Goal: Task Accomplishment & Management: Use online tool/utility

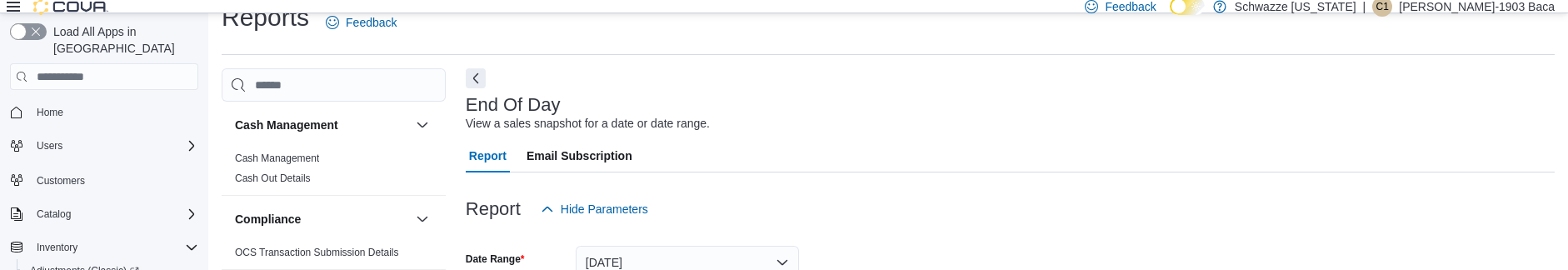
scroll to position [1117, 0]
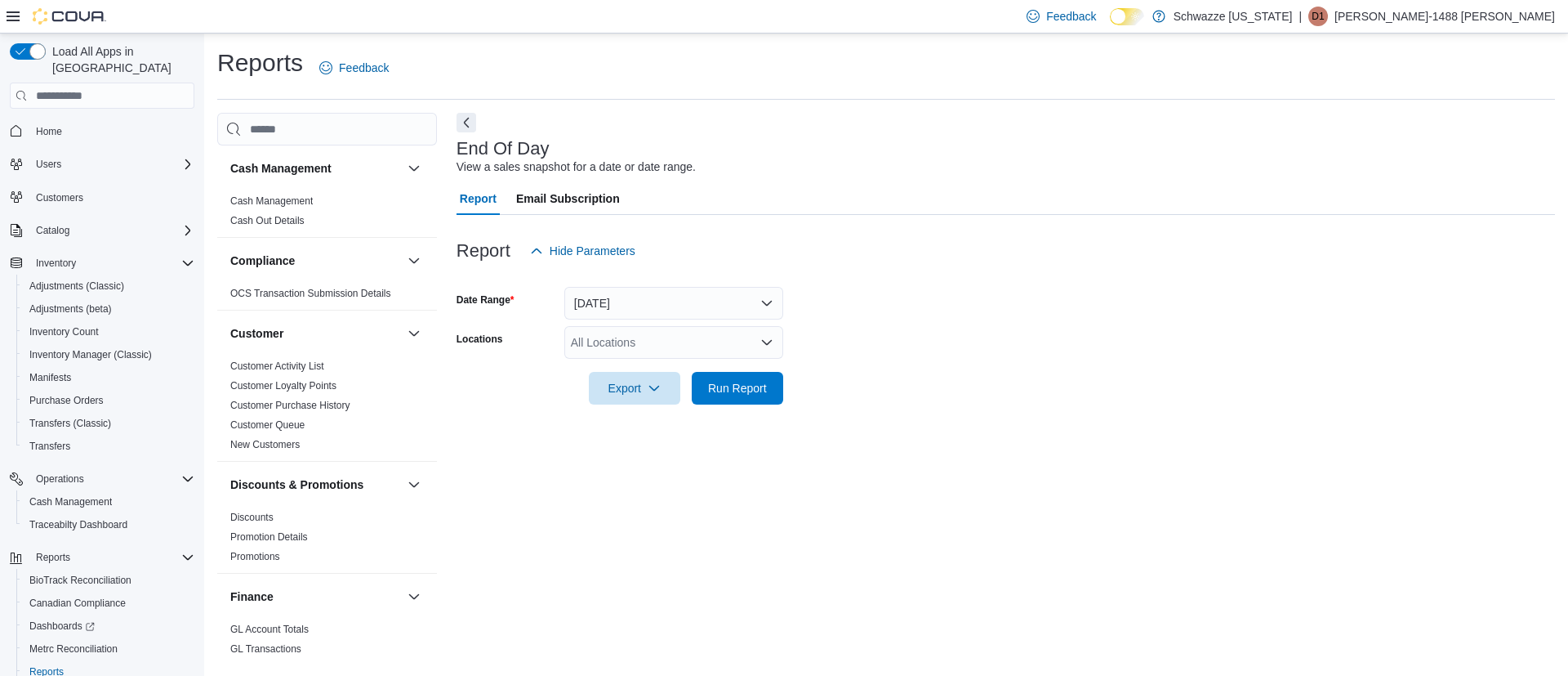
click at [612, 353] on div "All Locations" at bounding box center [674, 342] width 219 height 33
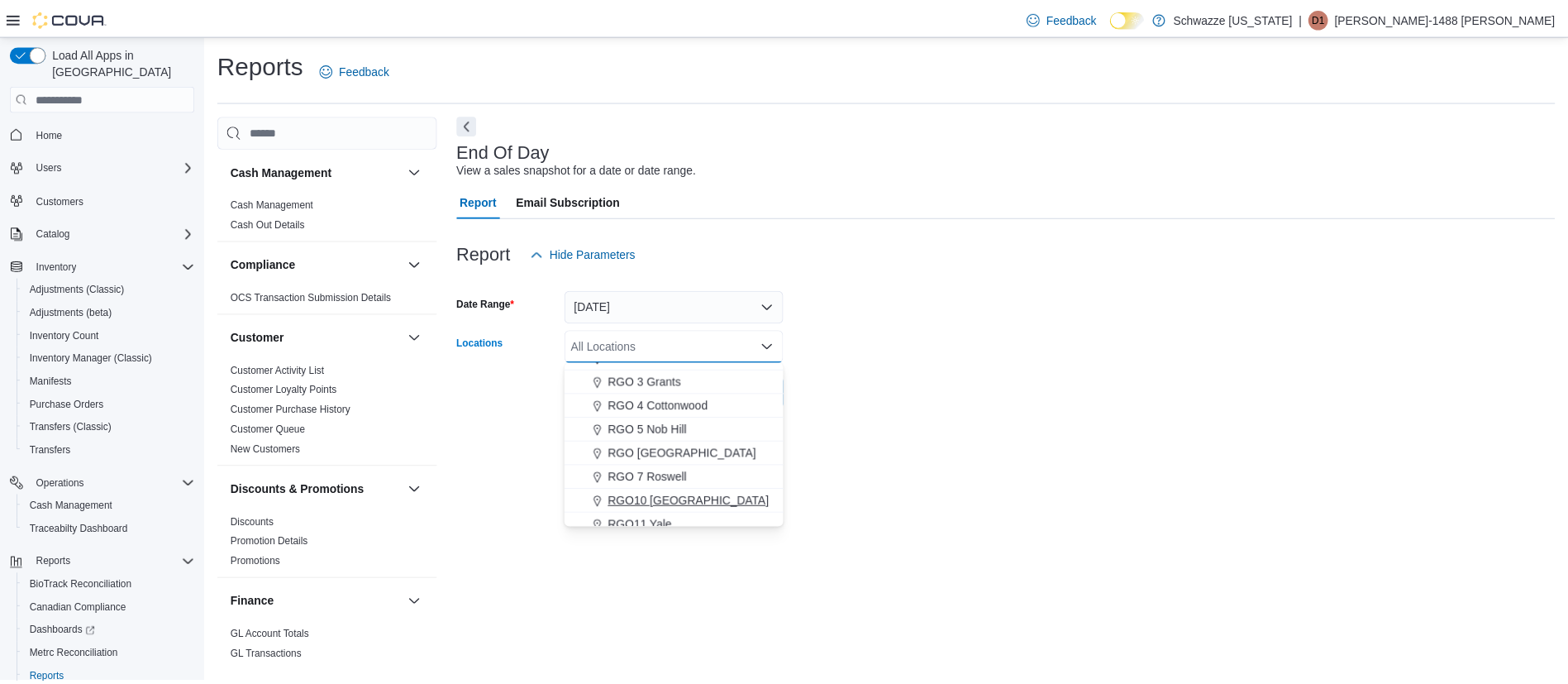
scroll to position [621, 0]
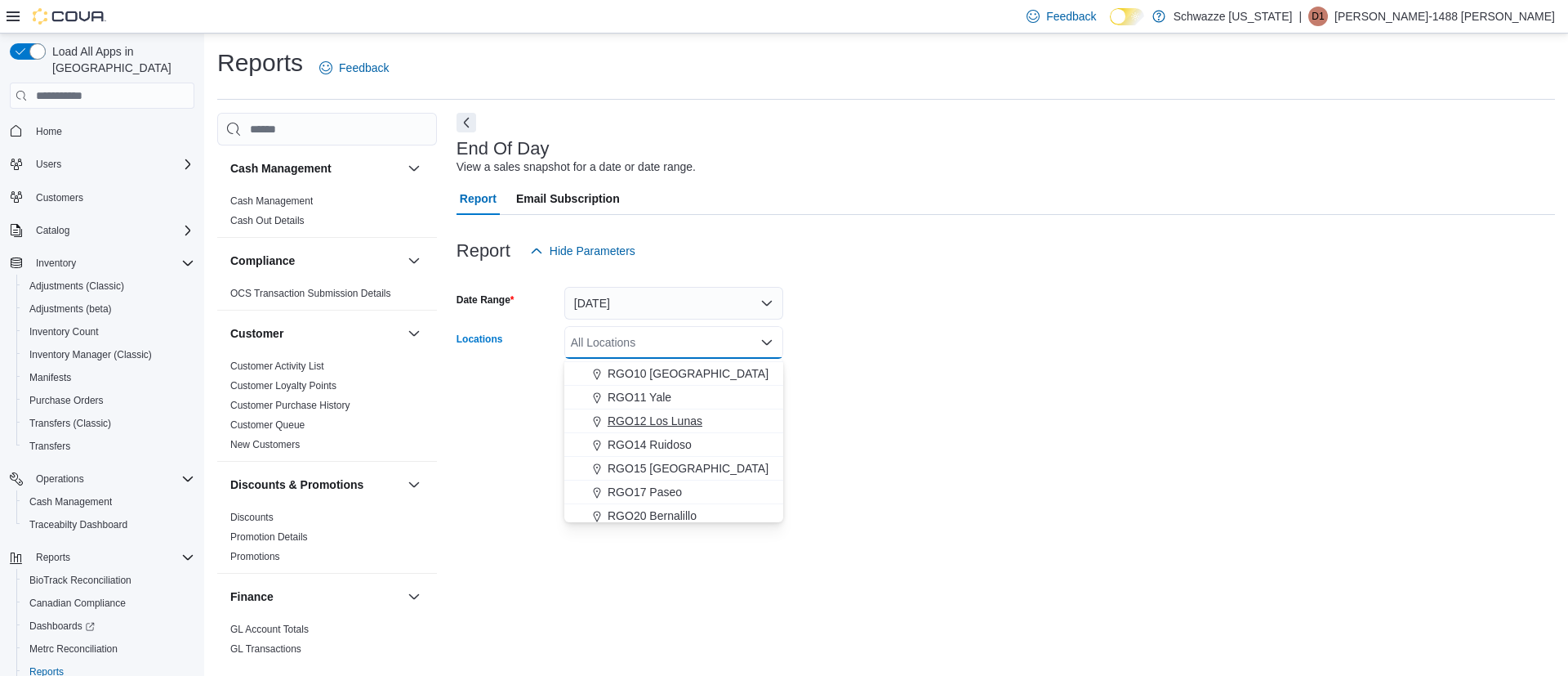
click at [683, 421] on span "RGO12 Los Lunas" at bounding box center [654, 421] width 94 height 17
click at [881, 394] on form "Date Range Today Locations RGO12 Los Lunas Combo box. Selected. RGO12 Los Lunas…" at bounding box center [1006, 336] width 1099 height 138
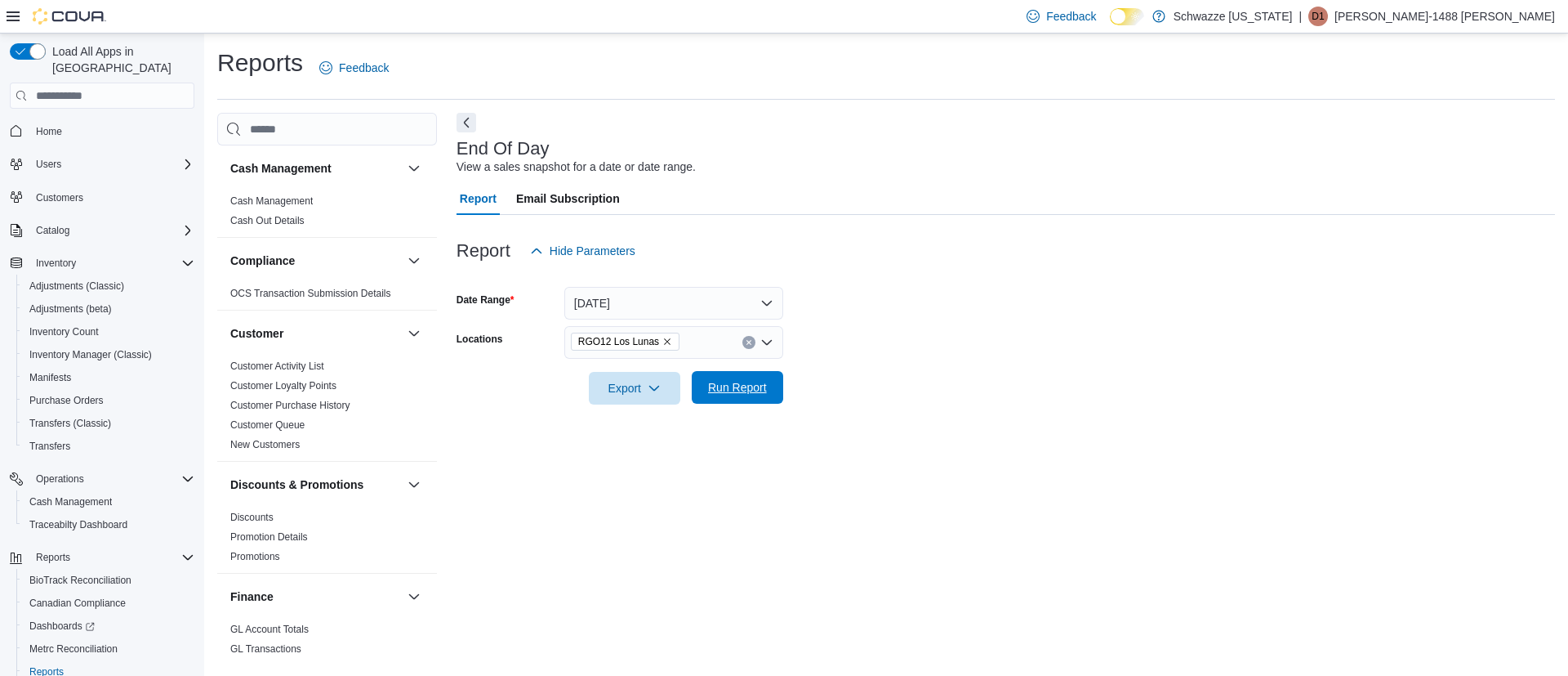
click at [770, 402] on span "Run Report" at bounding box center [738, 387] width 72 height 33
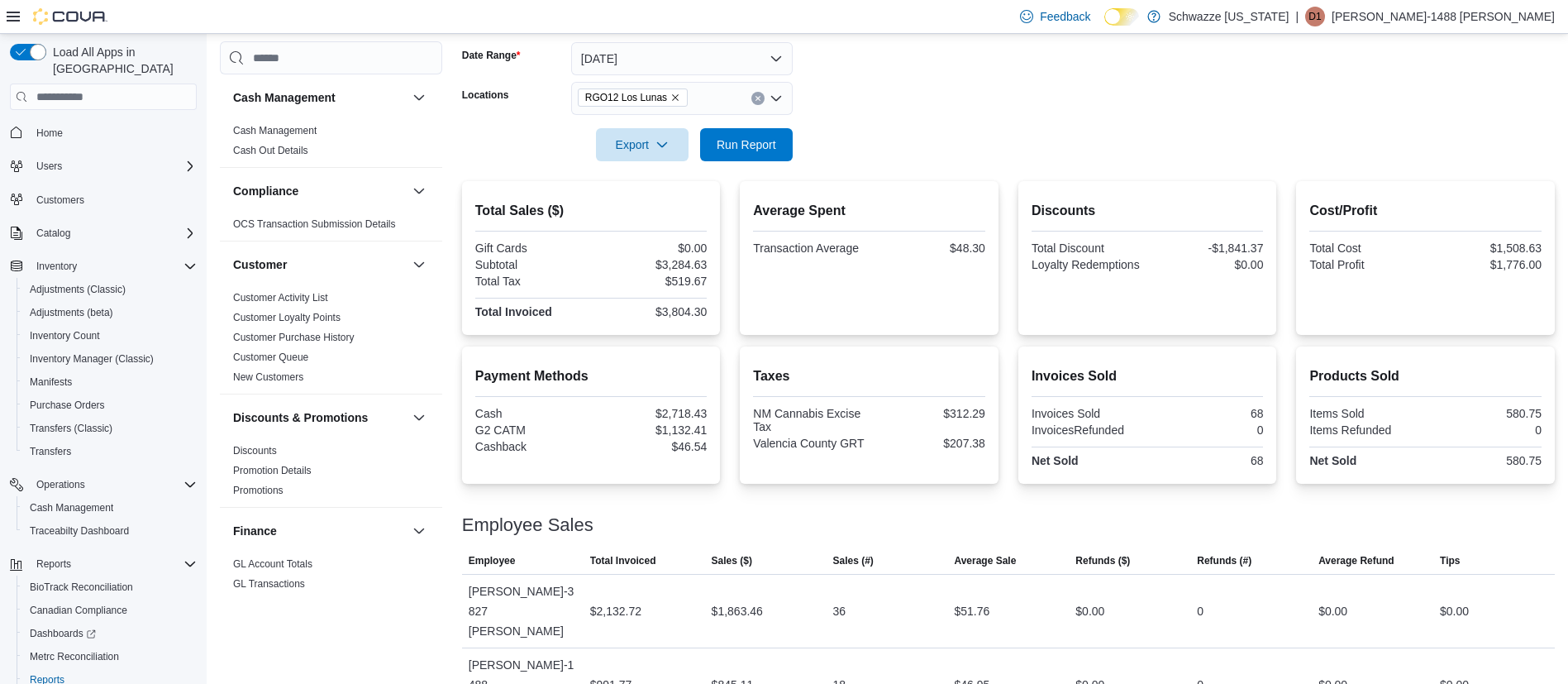
scroll to position [274, 0]
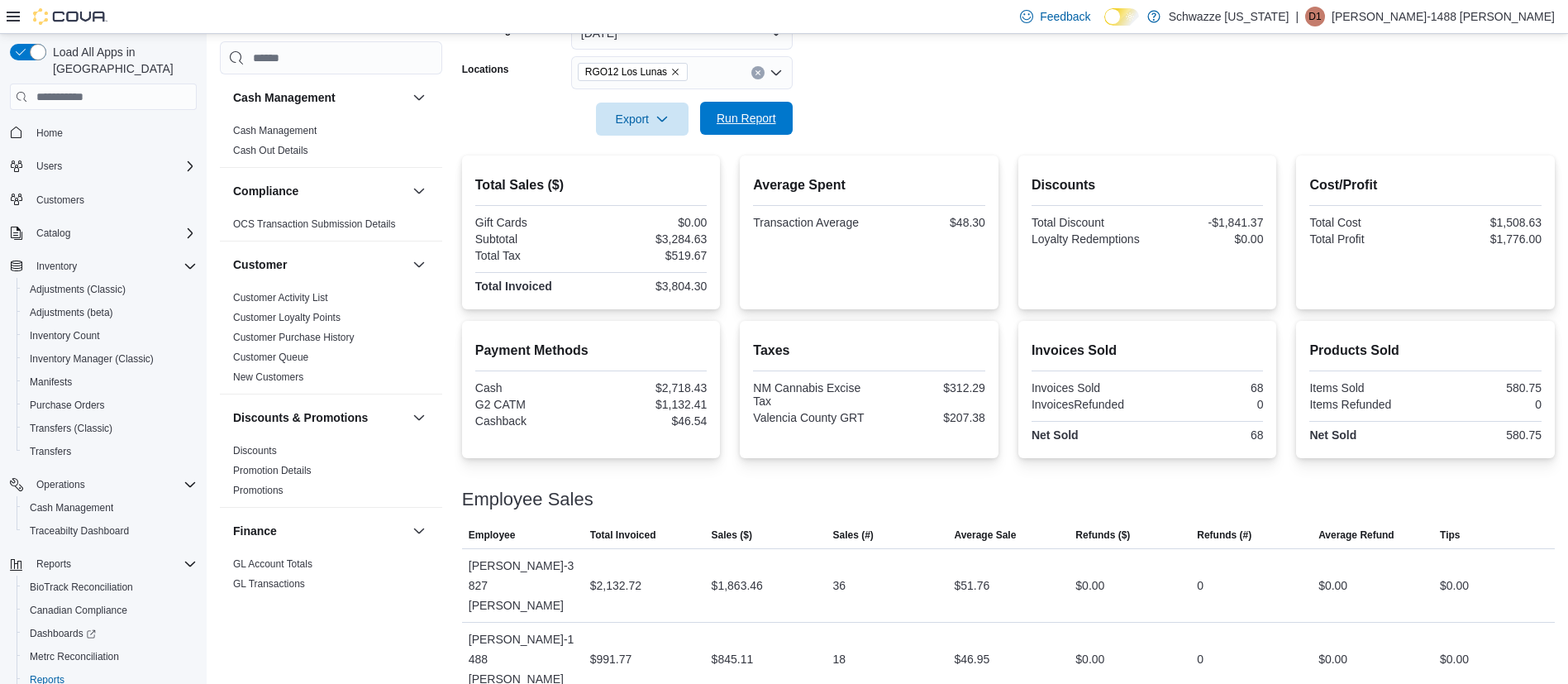
click at [735, 128] on span "Run Report" at bounding box center [747, 118] width 73 height 33
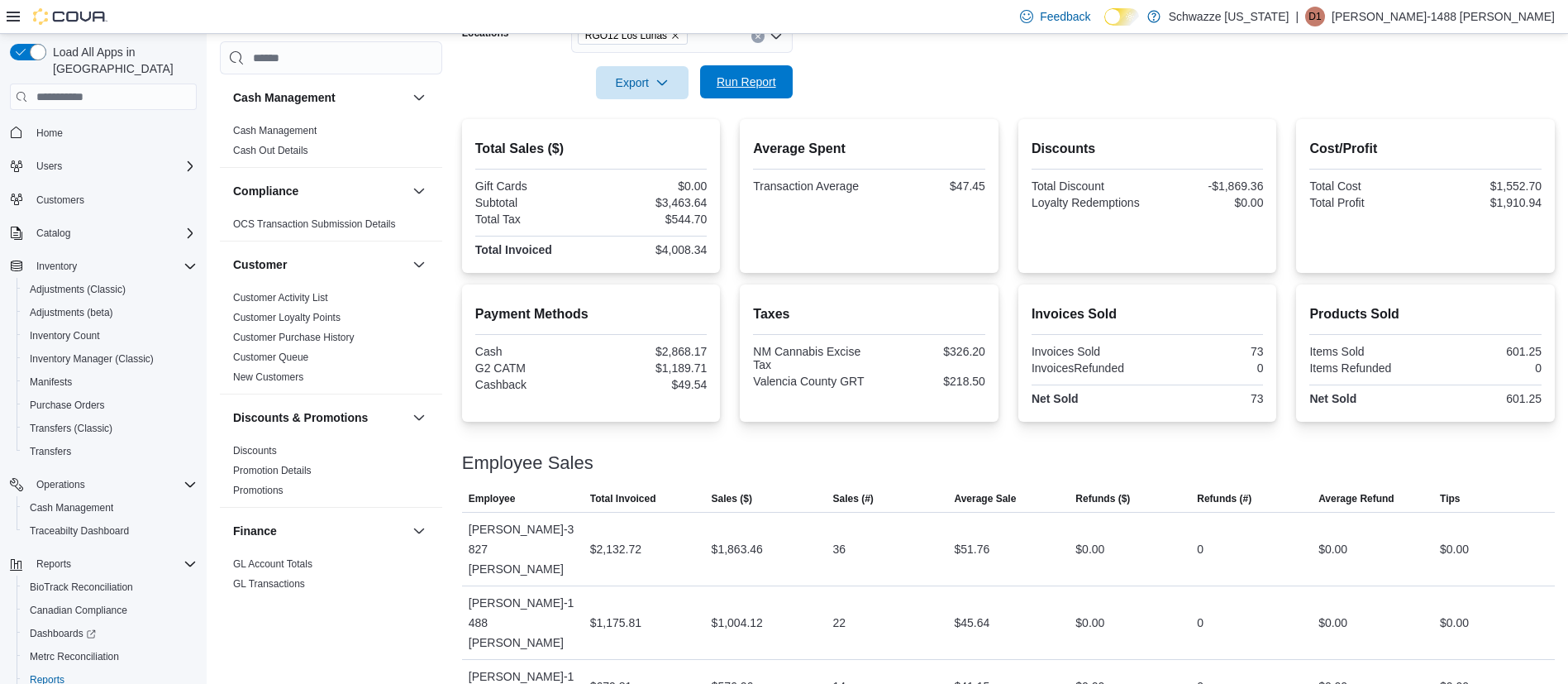
scroll to position [328, 0]
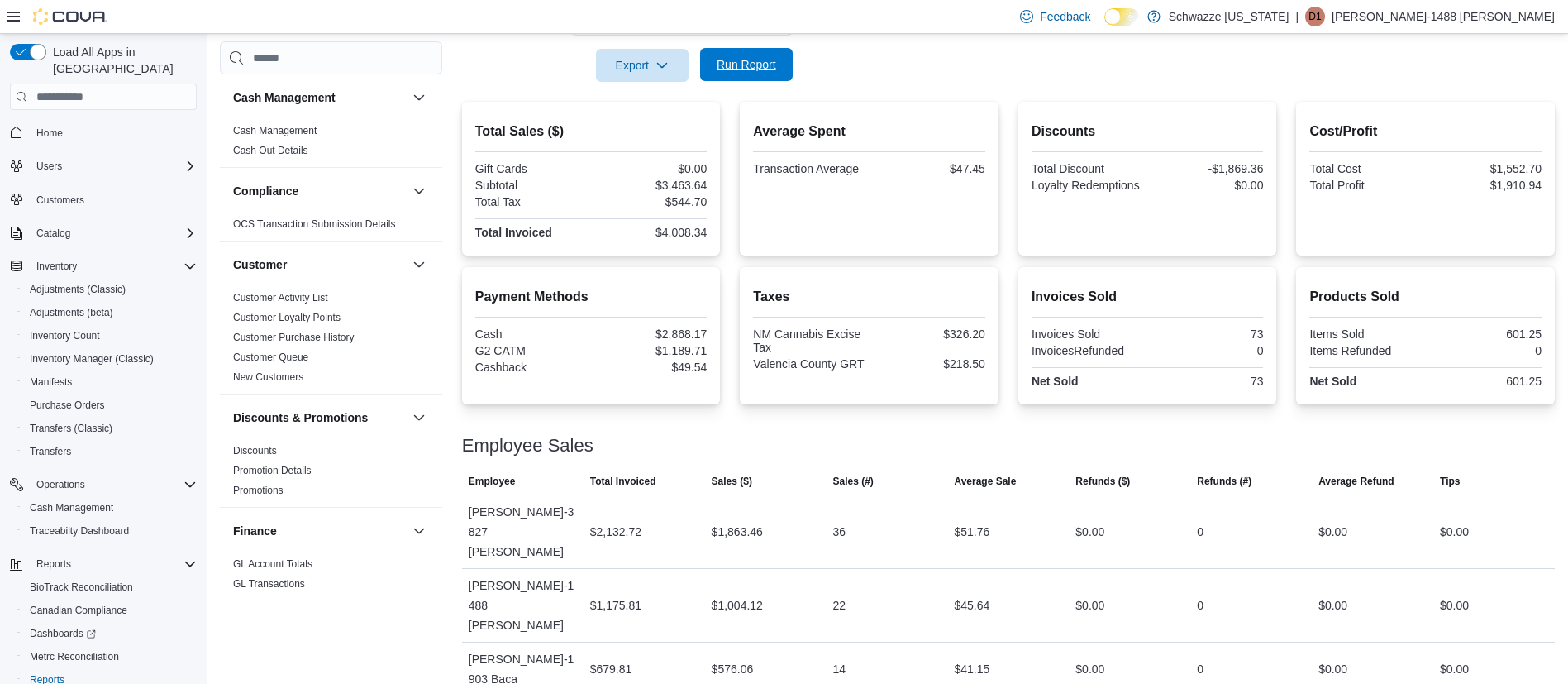
click at [757, 60] on span "Run Report" at bounding box center [746, 64] width 60 height 17
click at [749, 55] on span "Run Report" at bounding box center [747, 64] width 73 height 33
click at [737, 64] on span "Run Report" at bounding box center [746, 64] width 60 height 17
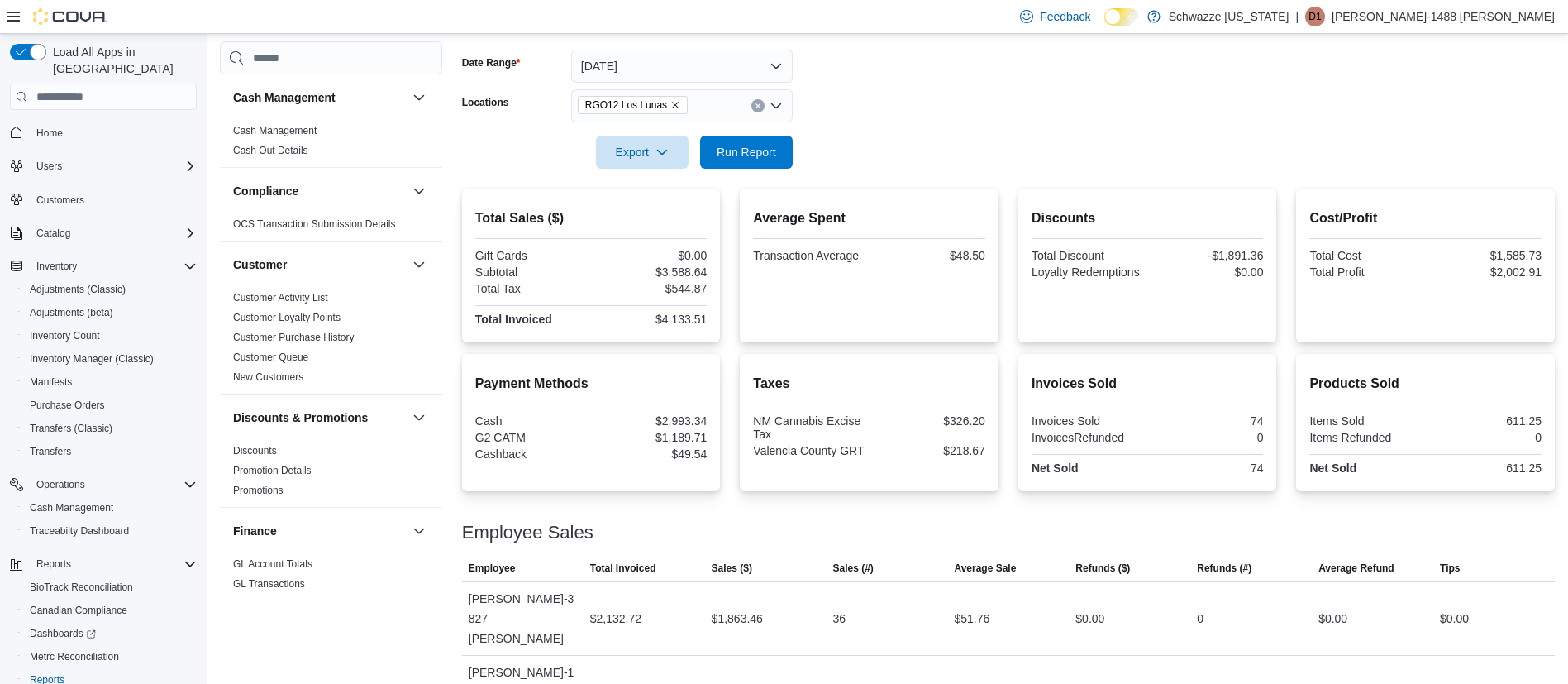
scroll to position [204, 0]
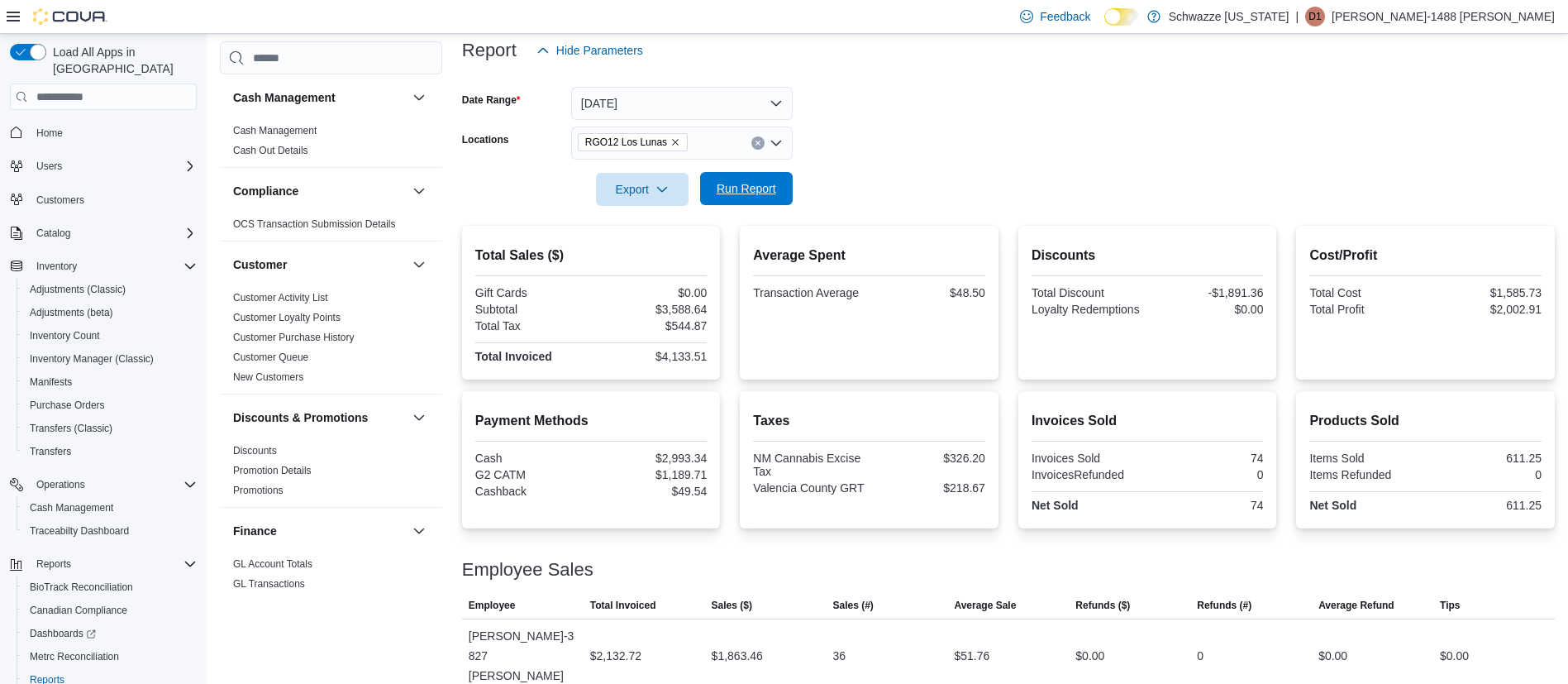
click at [742, 196] on span "Run Report" at bounding box center [746, 188] width 60 height 17
click at [734, 193] on span "Run Report" at bounding box center [746, 188] width 60 height 17
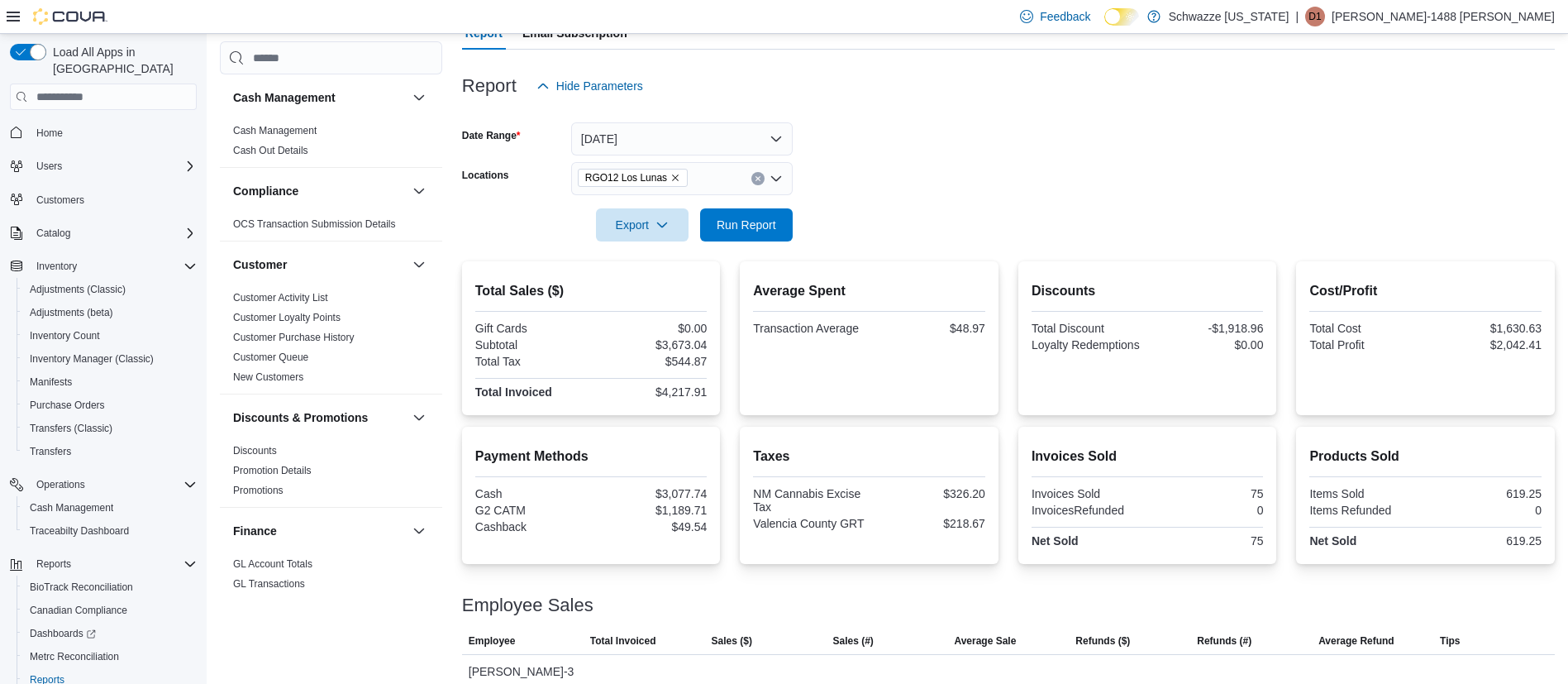
scroll to position [0, 0]
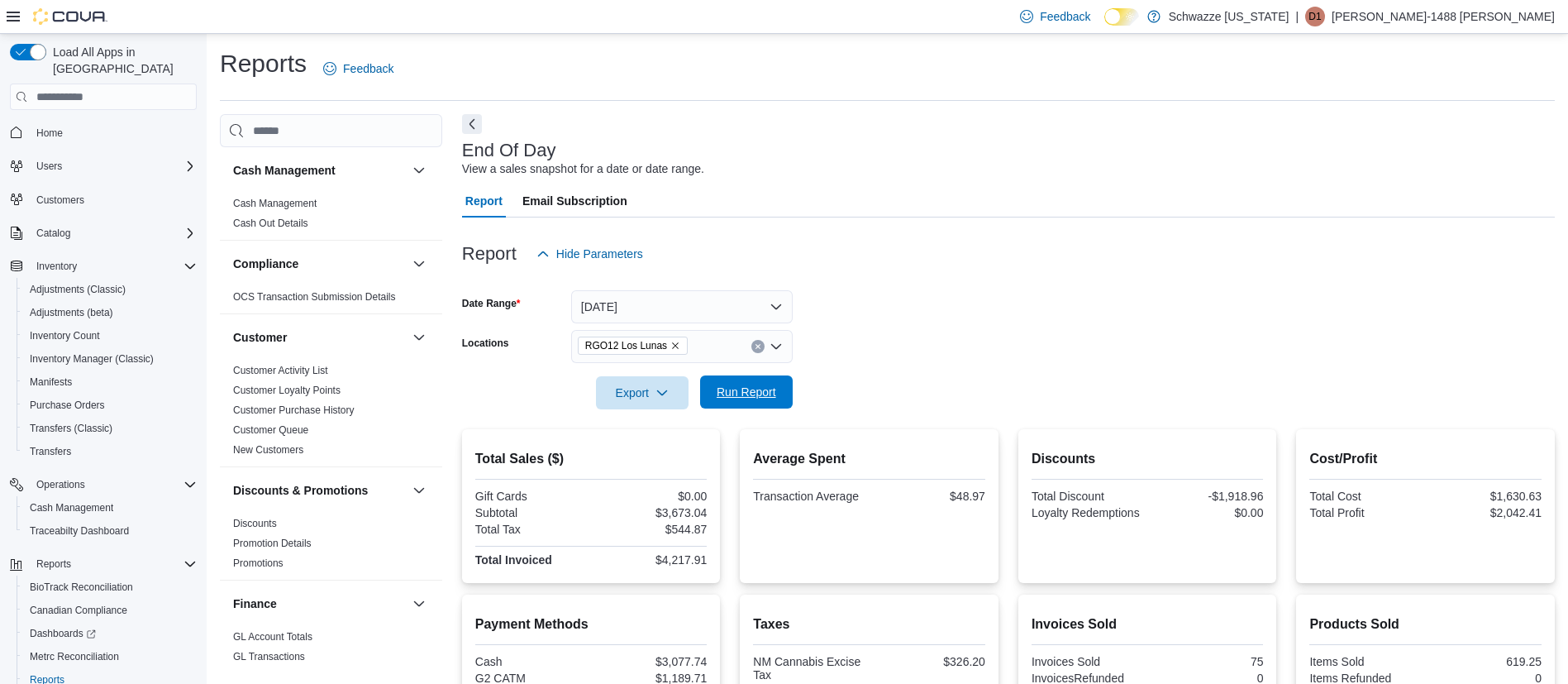
click at [743, 394] on span "Run Report" at bounding box center [746, 392] width 60 height 17
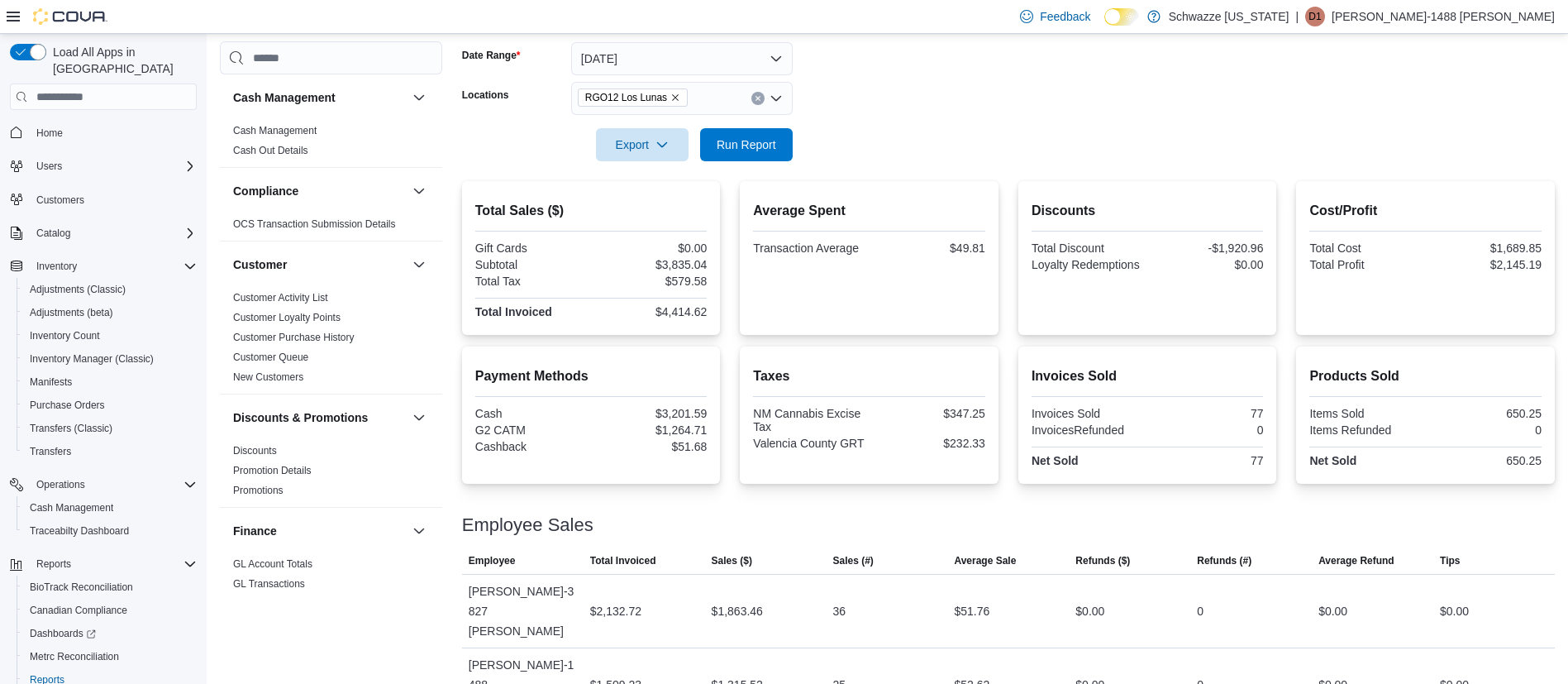
scroll to position [328, 0]
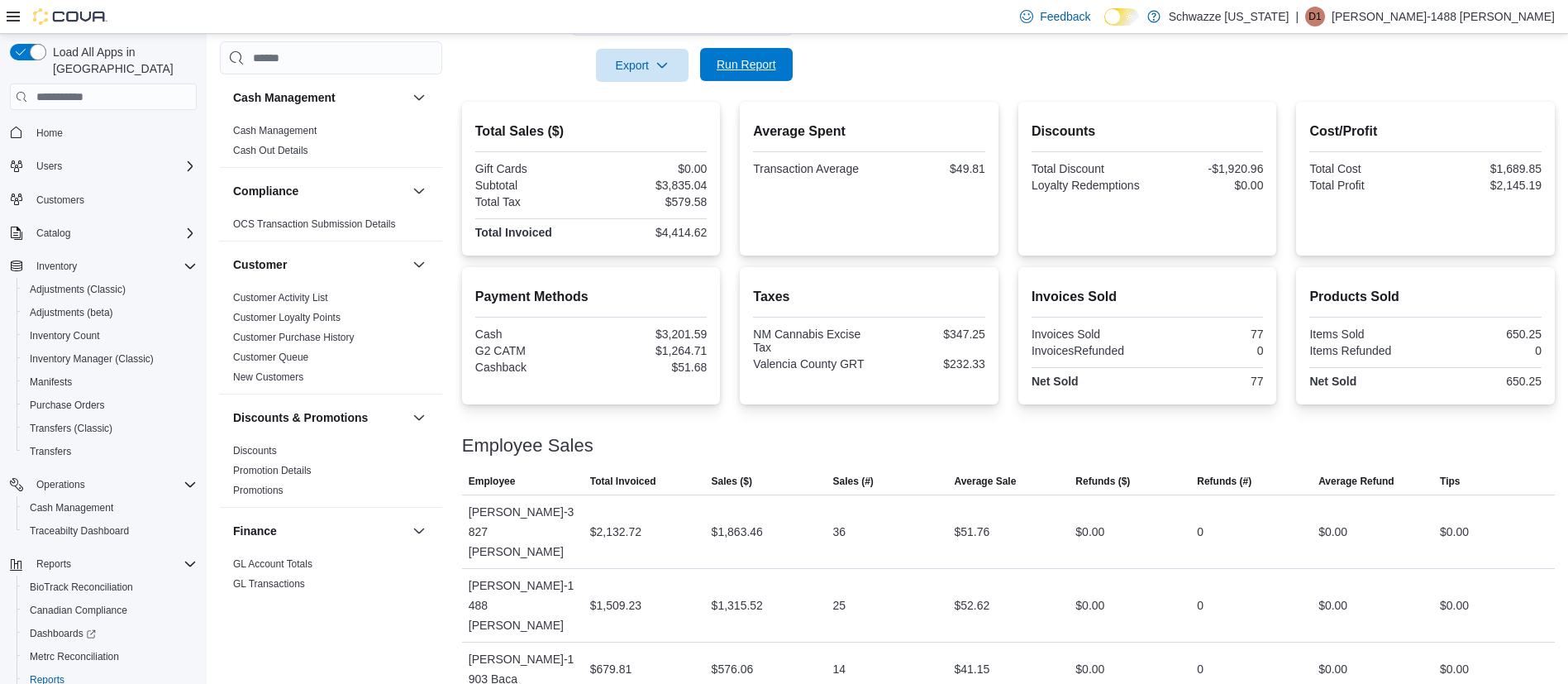
click at [746, 72] on span "Run Report" at bounding box center [746, 64] width 60 height 17
click at [754, 71] on span "Run Report" at bounding box center [746, 64] width 60 height 17
click at [766, 69] on span "Run Report" at bounding box center [746, 64] width 60 height 17
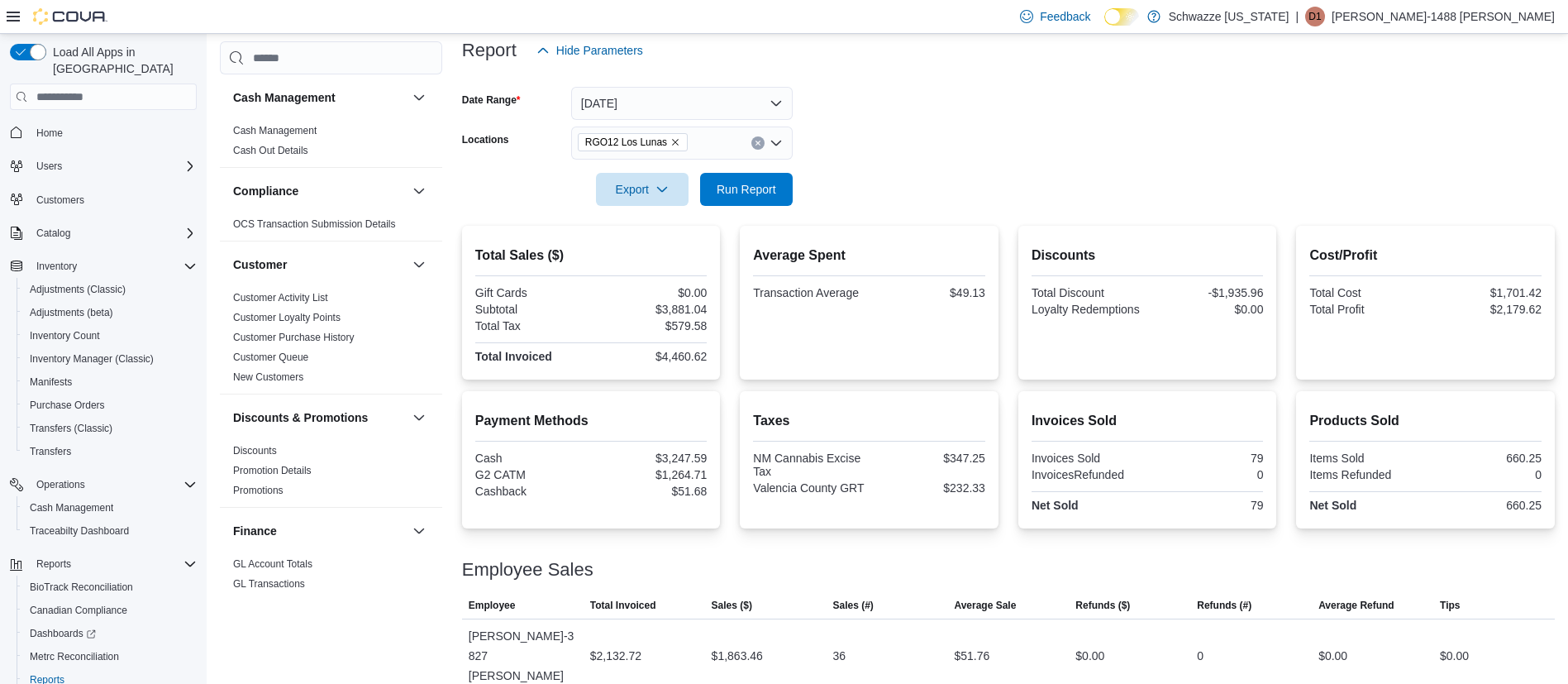
click at [759, 140] on icon "Clear input" at bounding box center [758, 143] width 6 height 6
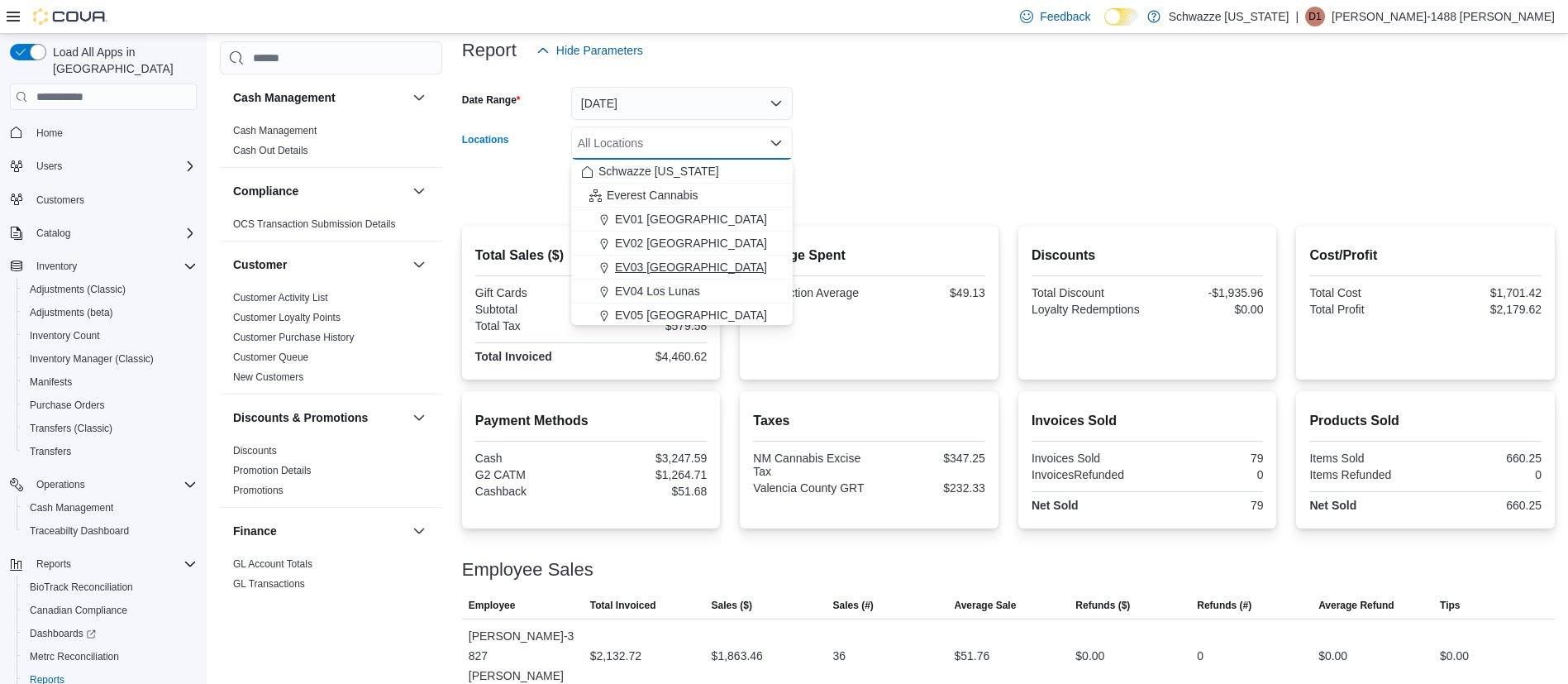
drag, startPoint x: 690, startPoint y: 281, endPoint x: 701, endPoint y: 269, distance: 16.3
click at [689, 283] on span "EV04 Los Lunas" at bounding box center [657, 291] width 85 height 17
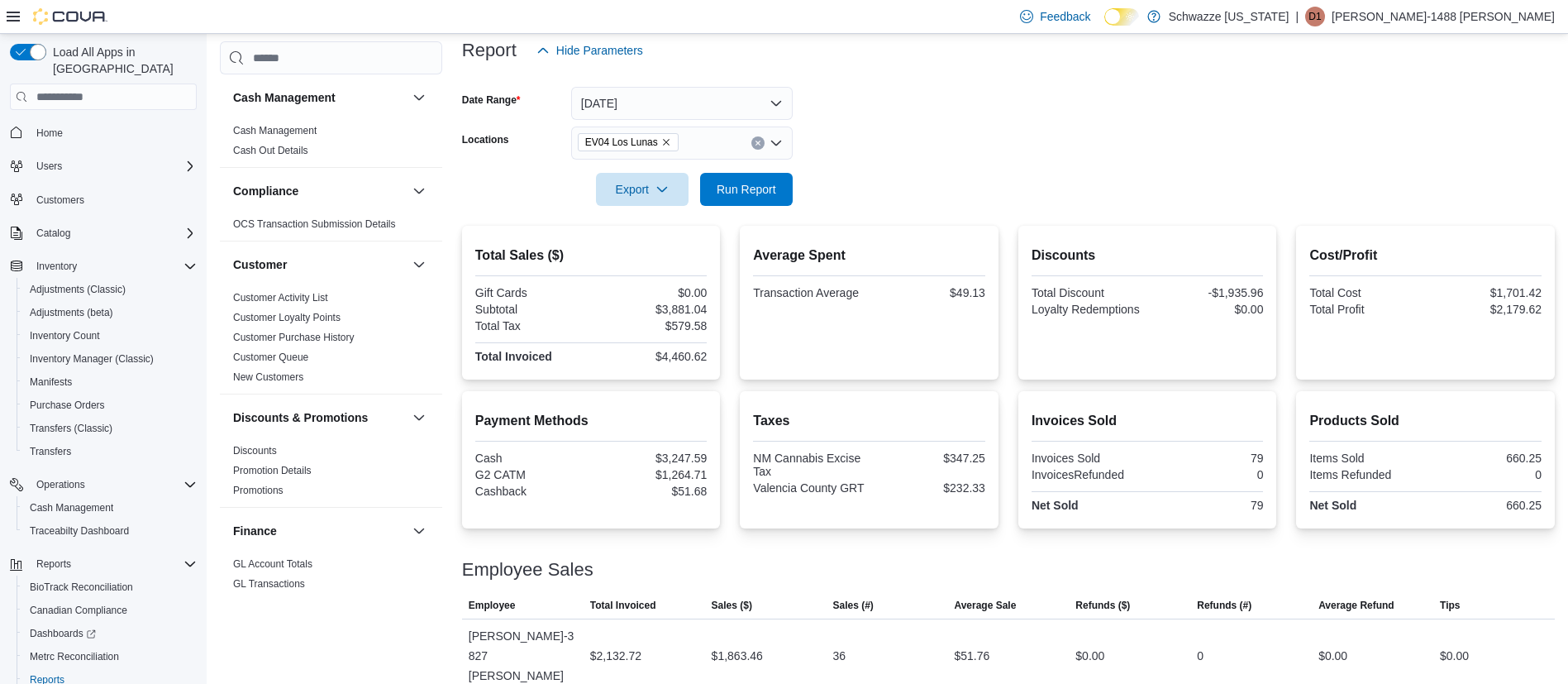
click at [1091, 140] on form "Date Range Today Locations EV04 Los Lunas Export Run Report" at bounding box center [1008, 137] width 1092 height 139
click at [748, 187] on span "Run Report" at bounding box center [746, 188] width 60 height 17
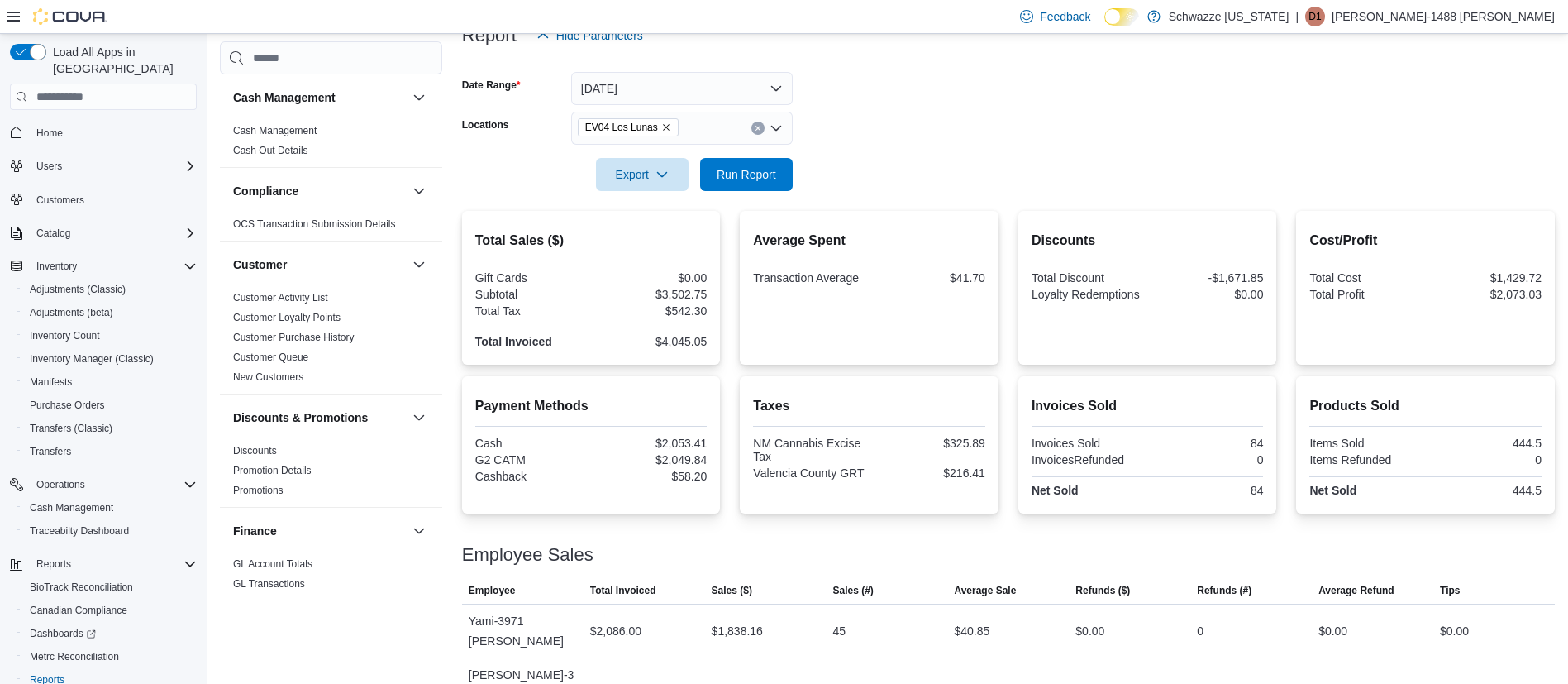
scroll to position [184, 0]
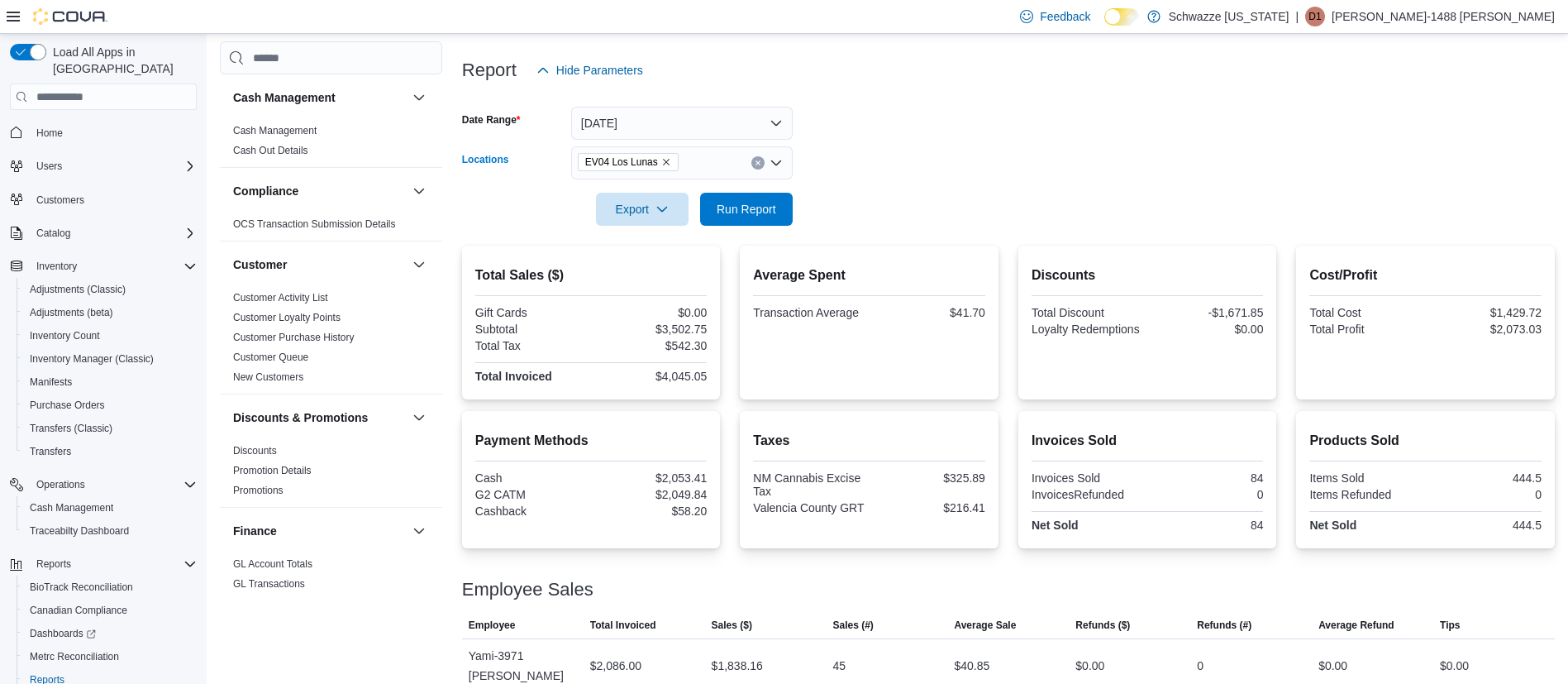
click at [758, 166] on button "Clear input" at bounding box center [758, 163] width 13 height 13
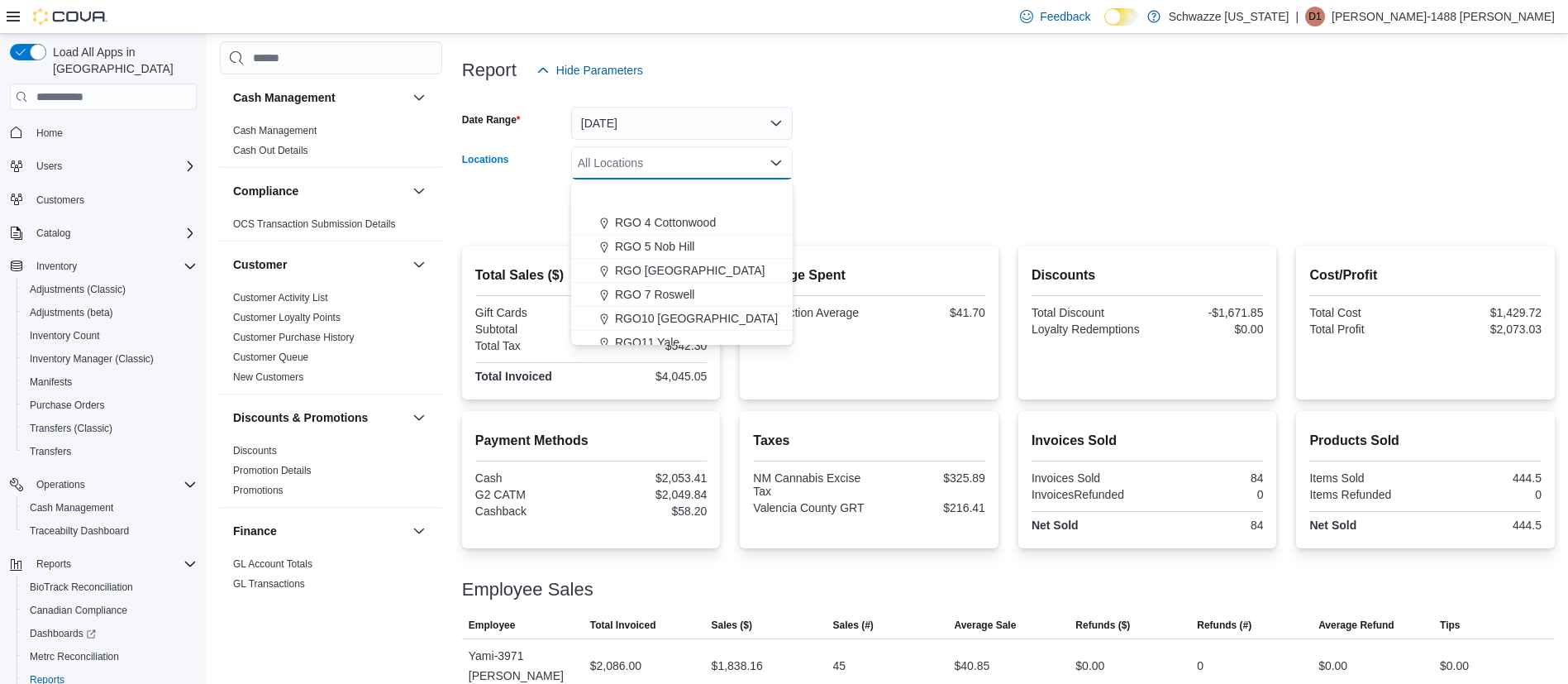
scroll to position [621, 0]
click at [683, 246] on span "RGO12 Los Lunas" at bounding box center [662, 242] width 95 height 17
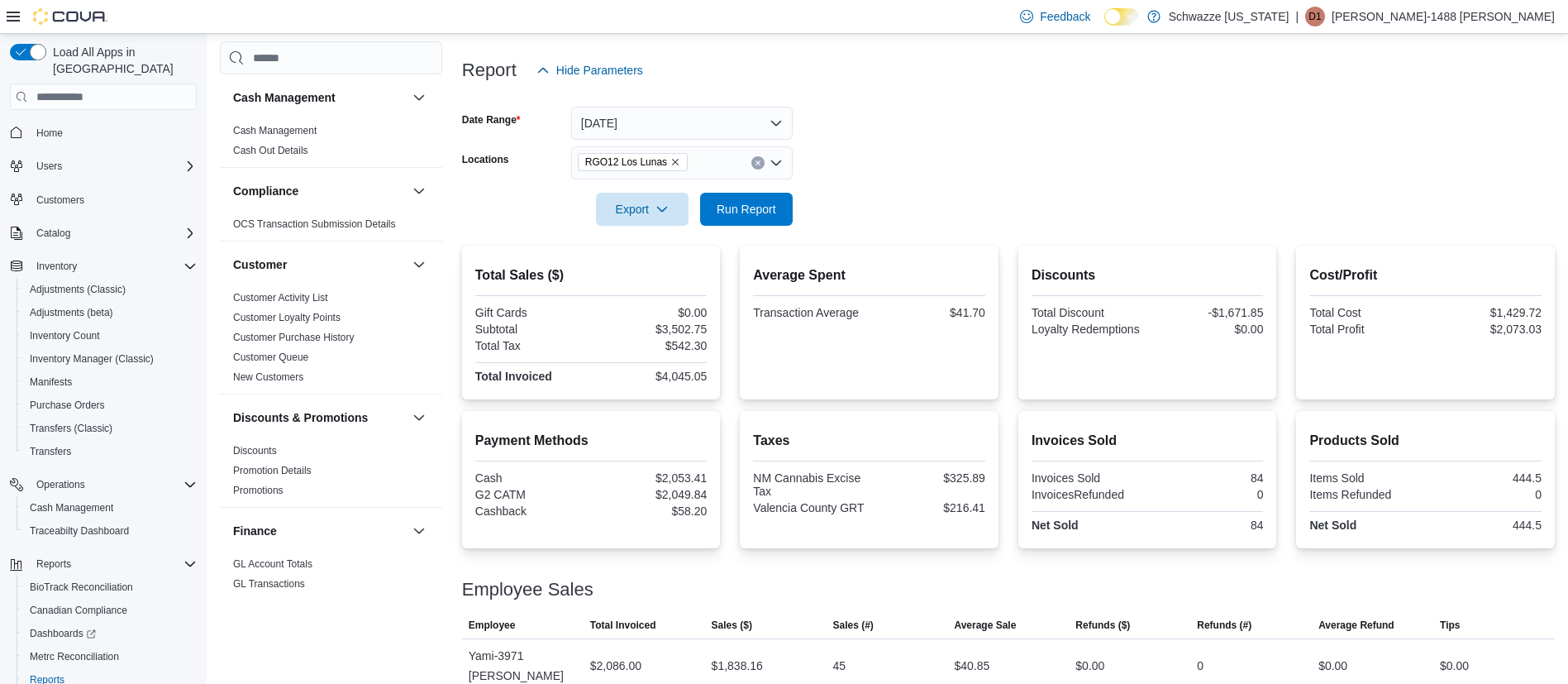
click at [981, 114] on form "Date Range Today Locations RGO12 Los Lunas Export Run Report" at bounding box center [1008, 156] width 1092 height 139
click at [767, 203] on span "Run Report" at bounding box center [746, 208] width 60 height 17
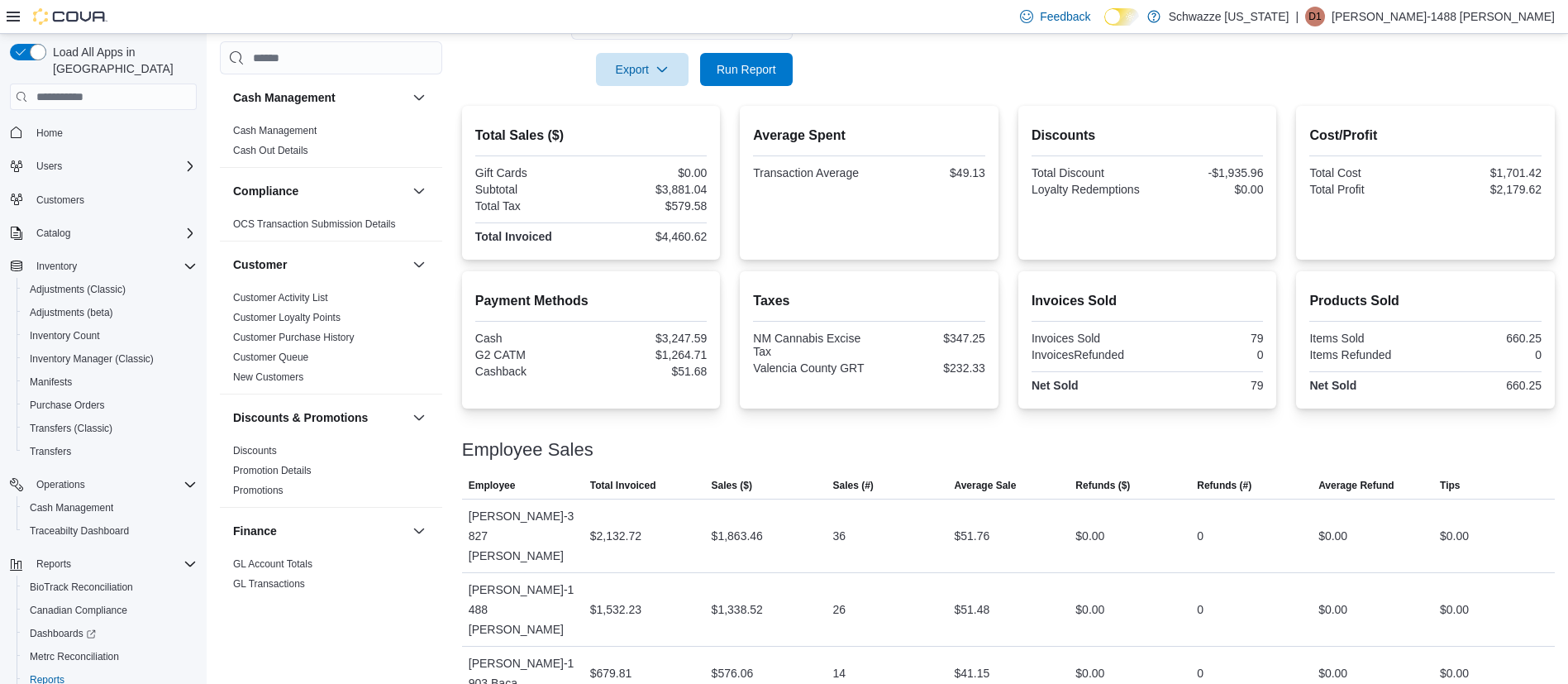
scroll to position [328, 0]
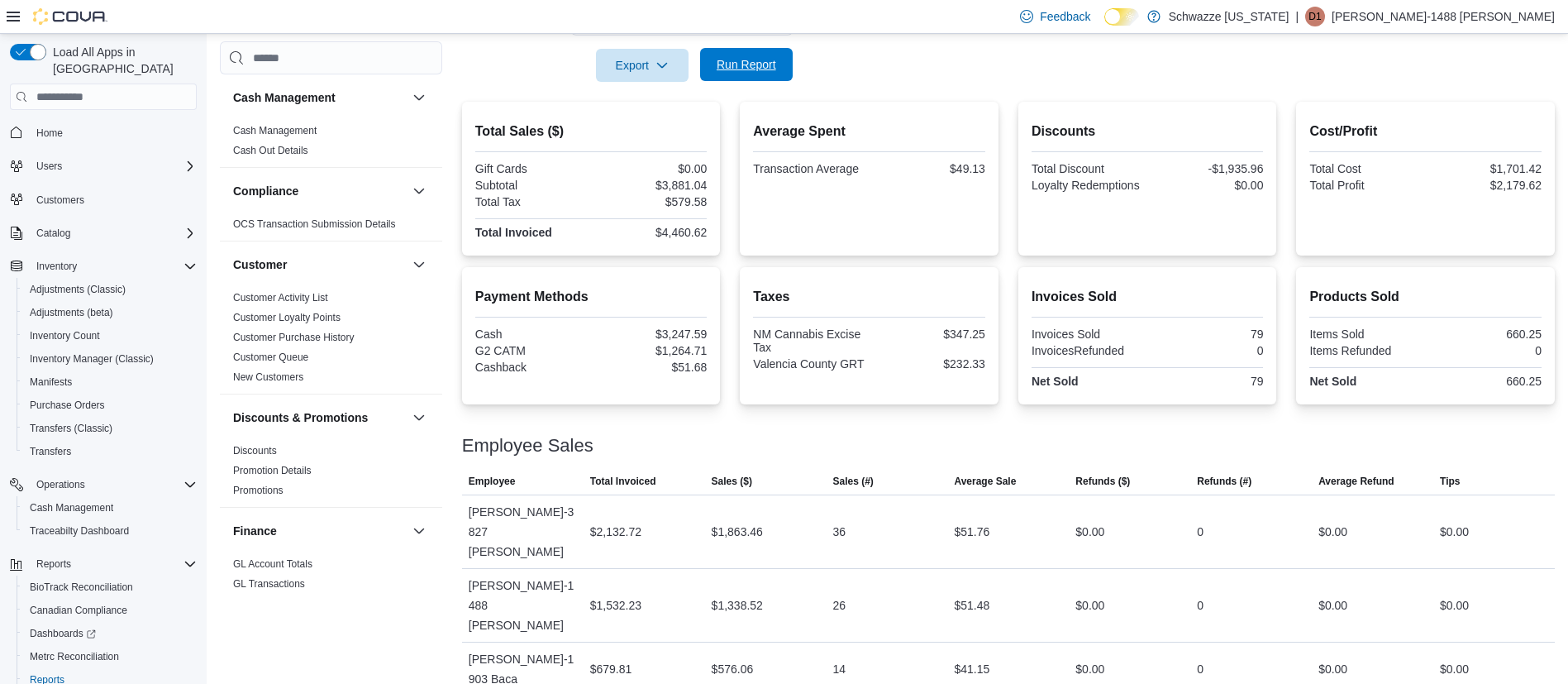
click at [747, 58] on span "Run Report" at bounding box center [746, 64] width 60 height 17
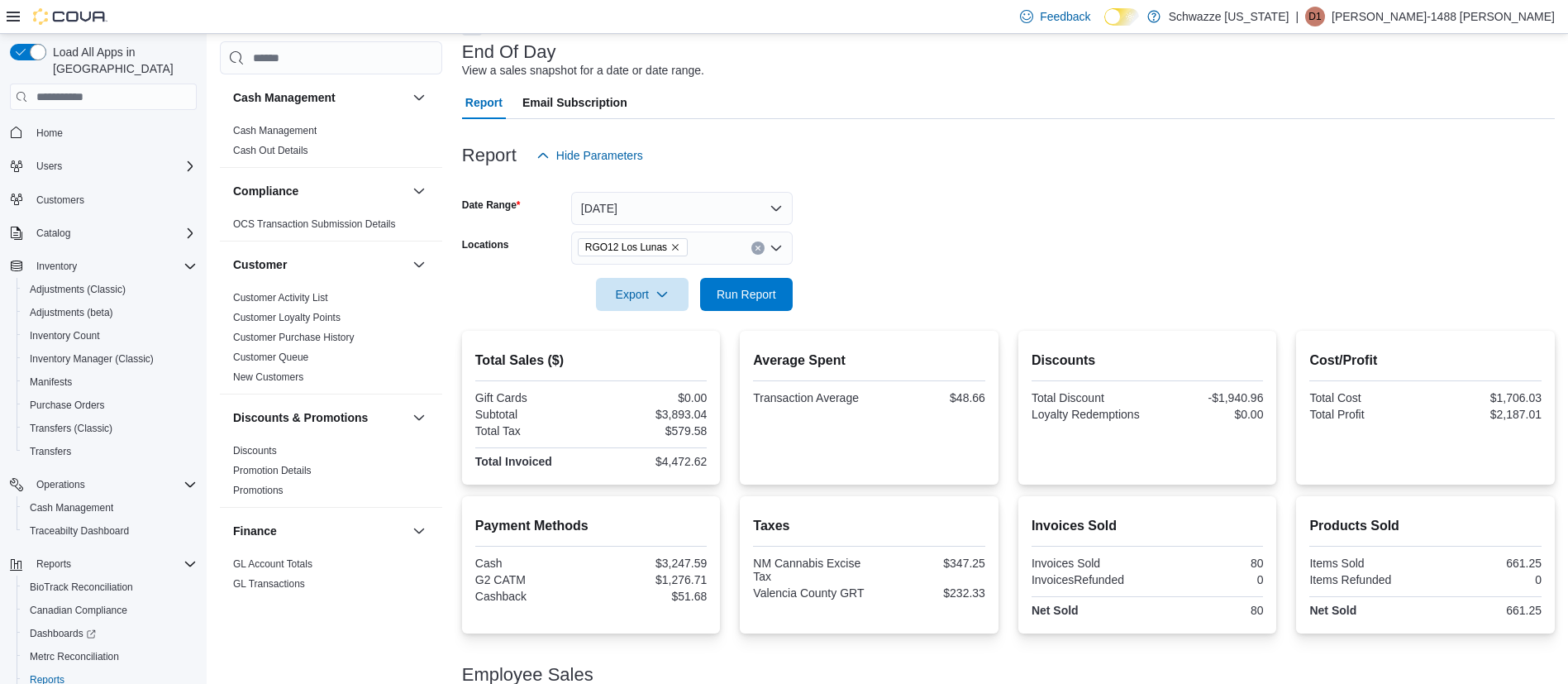
scroll to position [79, 0]
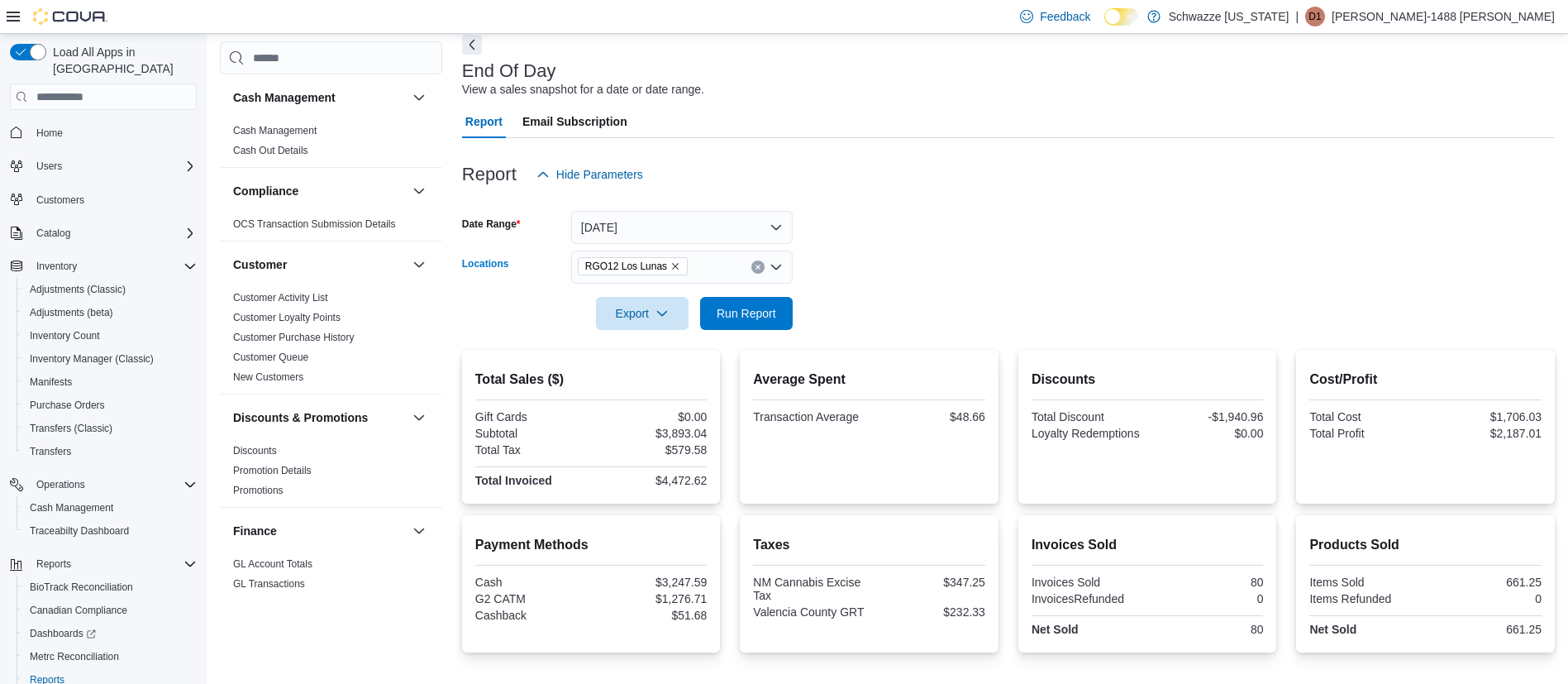
click at [756, 263] on icon "Clear input" at bounding box center [758, 266] width 6 height 6
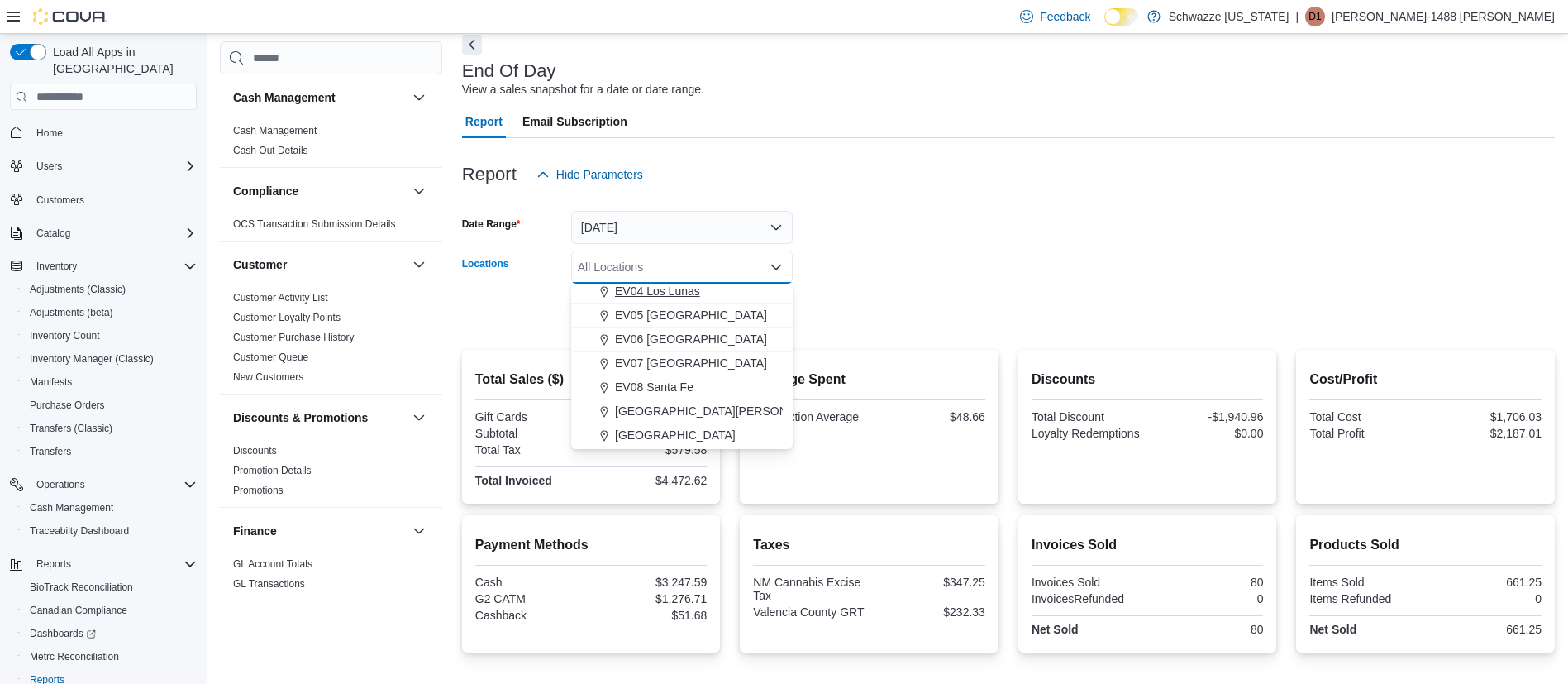
scroll to position [248, 0]
click at [668, 377] on span "EV14 Belen" at bounding box center [645, 383] width 62 height 17
click at [1101, 233] on form "Date Range Today Locations EV14 Belen Combo box. Selected. EV14 Belen. Press Ba…" at bounding box center [1008, 261] width 1092 height 139
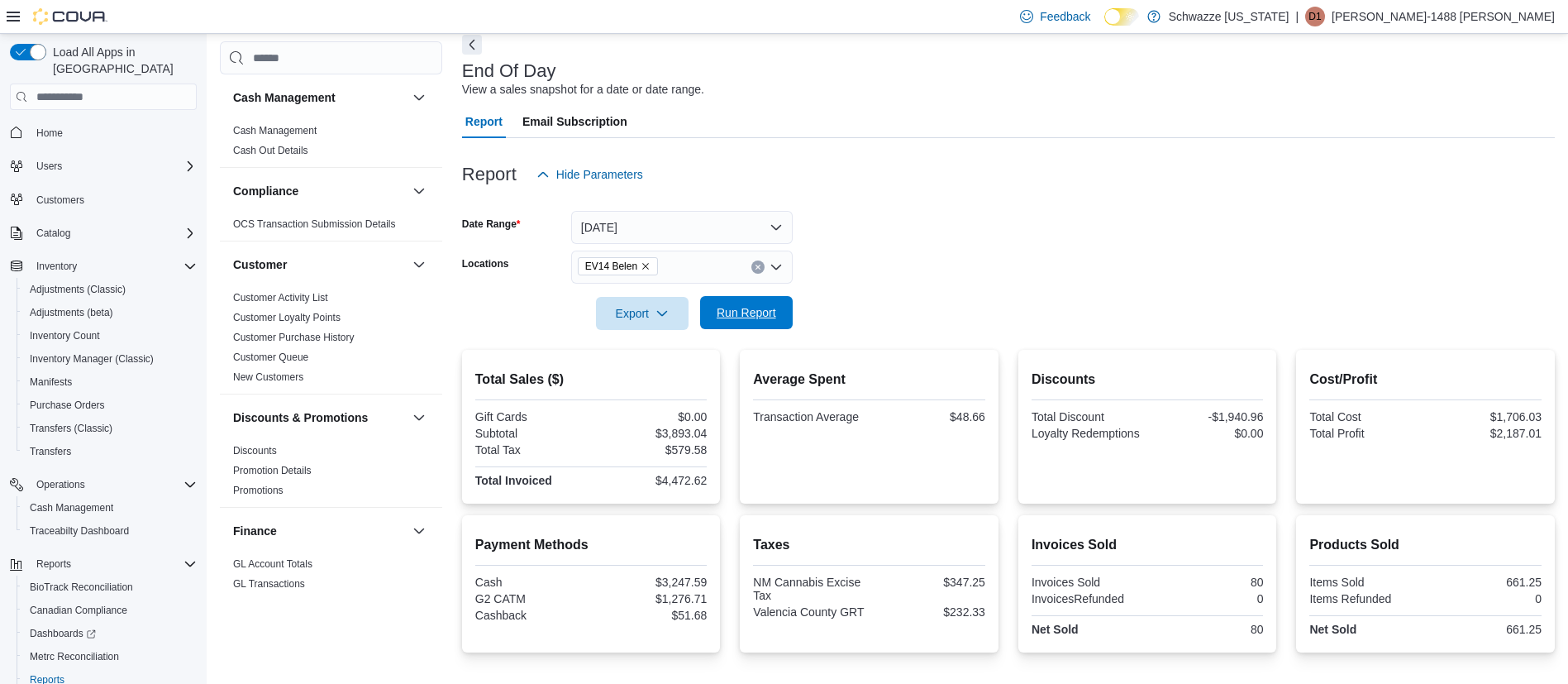
click at [756, 321] on span "Run Report" at bounding box center [747, 313] width 73 height 33
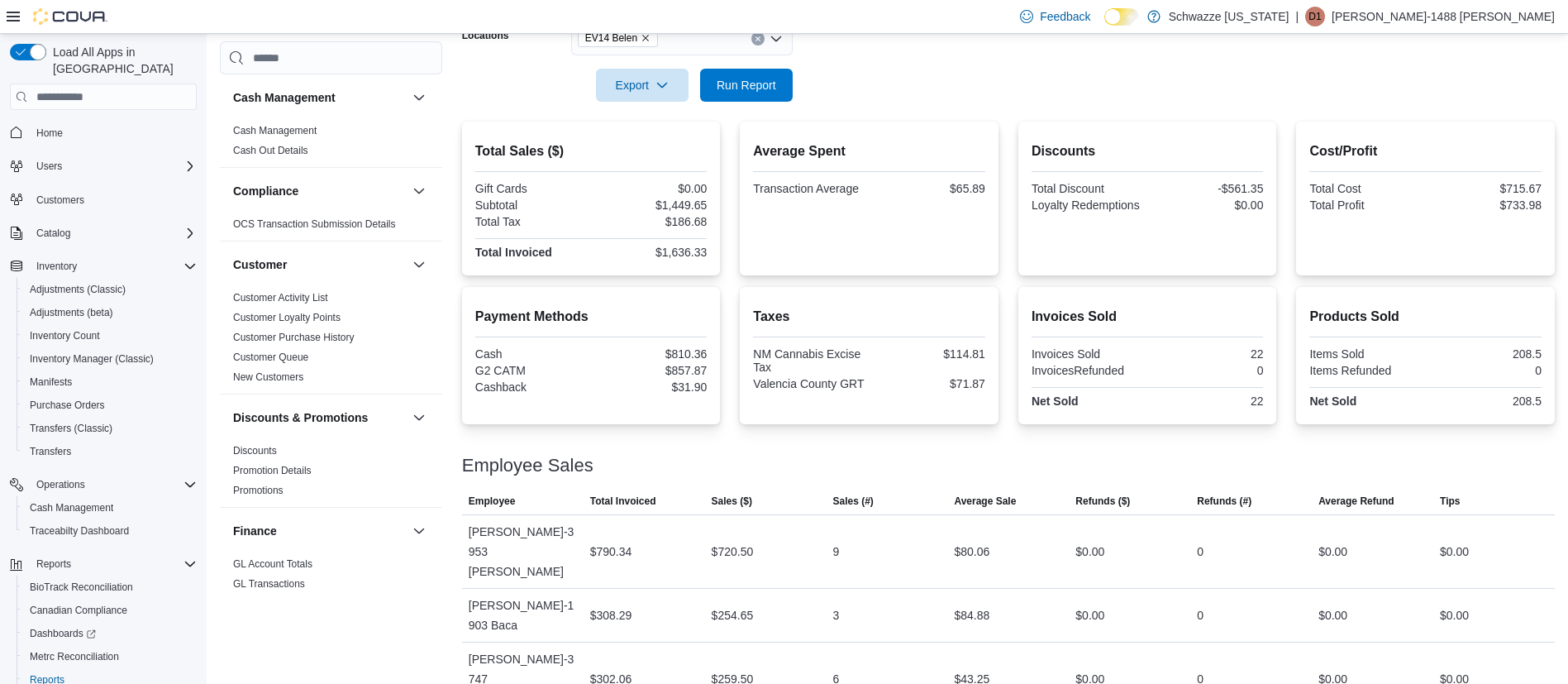
scroll to position [184, 0]
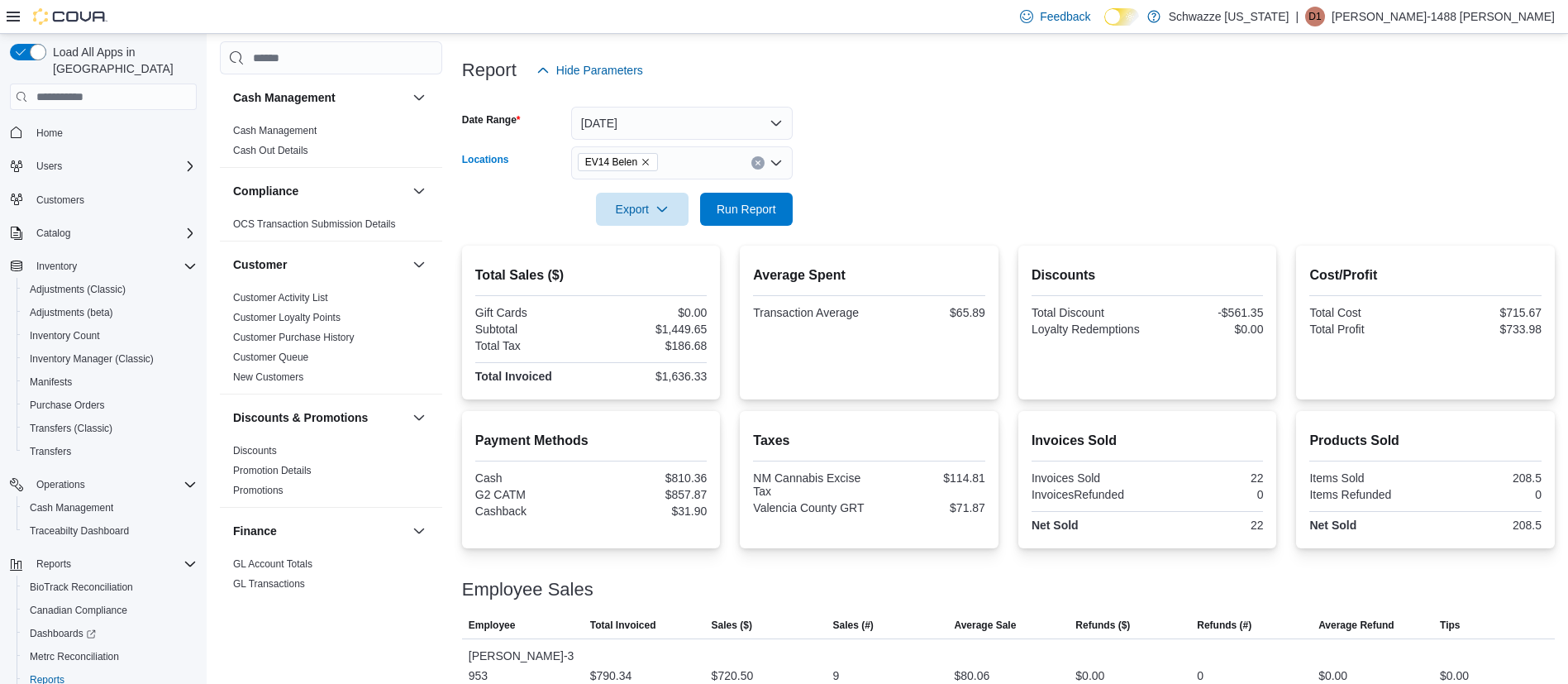
click at [758, 165] on icon "Clear input" at bounding box center [758, 163] width 6 height 6
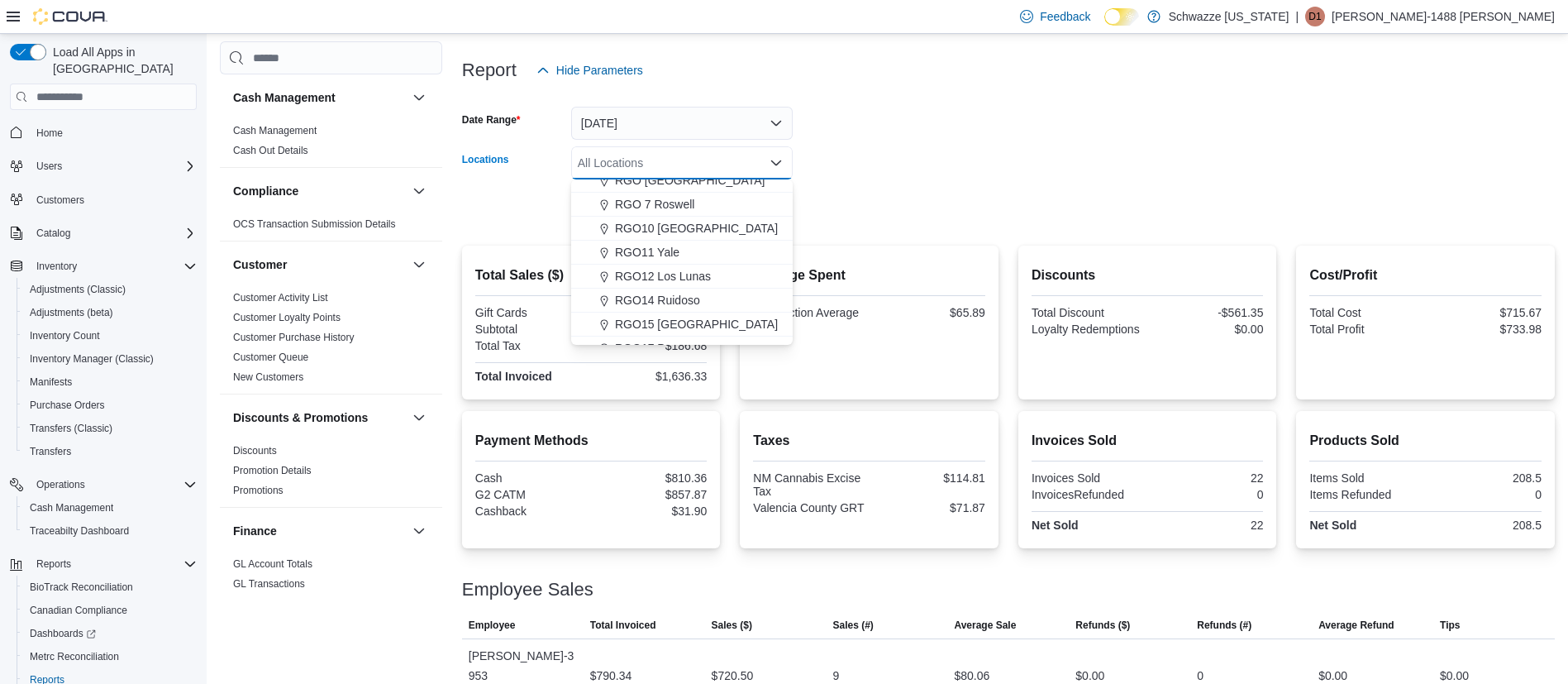
scroll to position [621, 0]
drag, startPoint x: 676, startPoint y: 238, endPoint x: 740, endPoint y: 220, distance: 66.5
click at [677, 237] on span "RGO12 Los Lunas" at bounding box center [662, 242] width 95 height 17
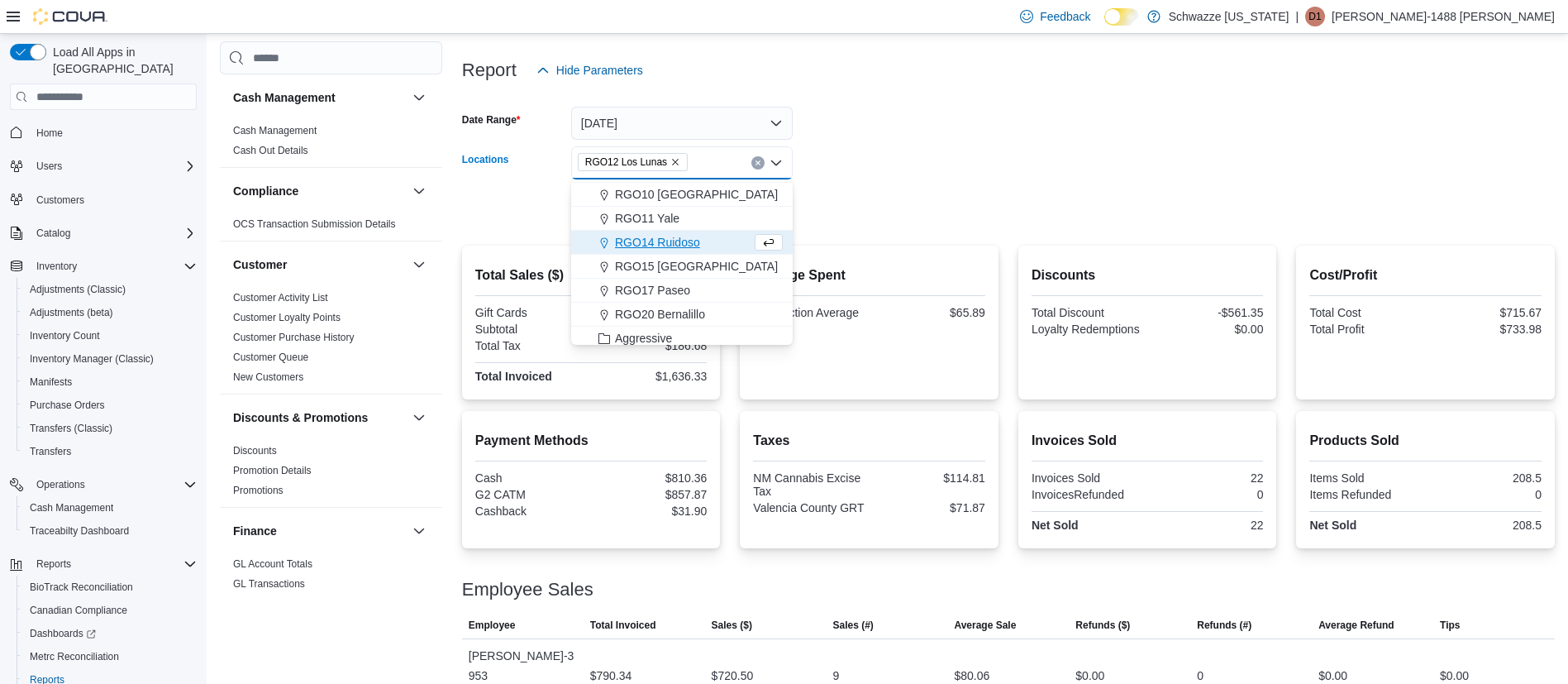
click at [1065, 153] on form "Date Range Today Locations RGO12 Los Lunas Combo box. Selected. RGO12 Los Lunas…" at bounding box center [1008, 156] width 1092 height 139
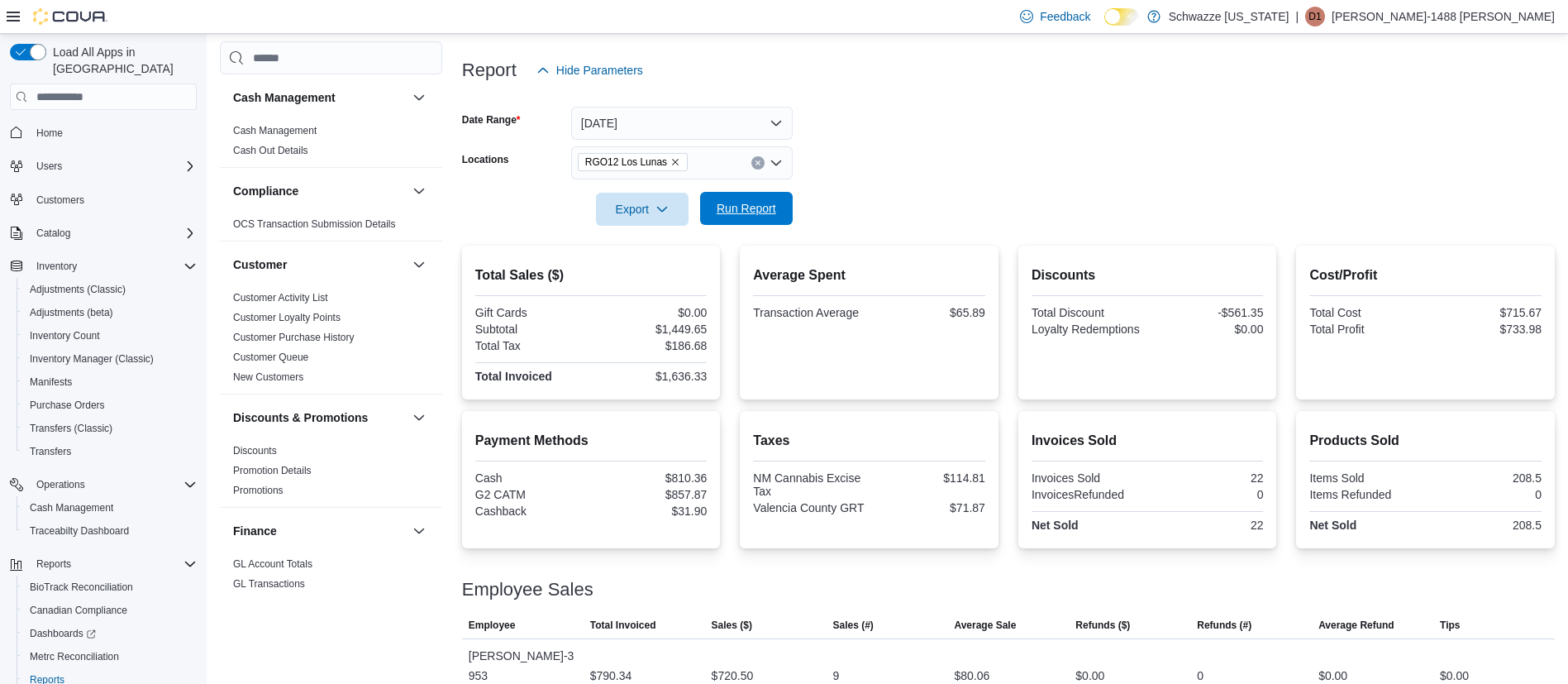
drag, startPoint x: 743, startPoint y: 213, endPoint x: 900, endPoint y: 163, distance: 164.8
click at [744, 213] on span "Run Report" at bounding box center [746, 208] width 60 height 17
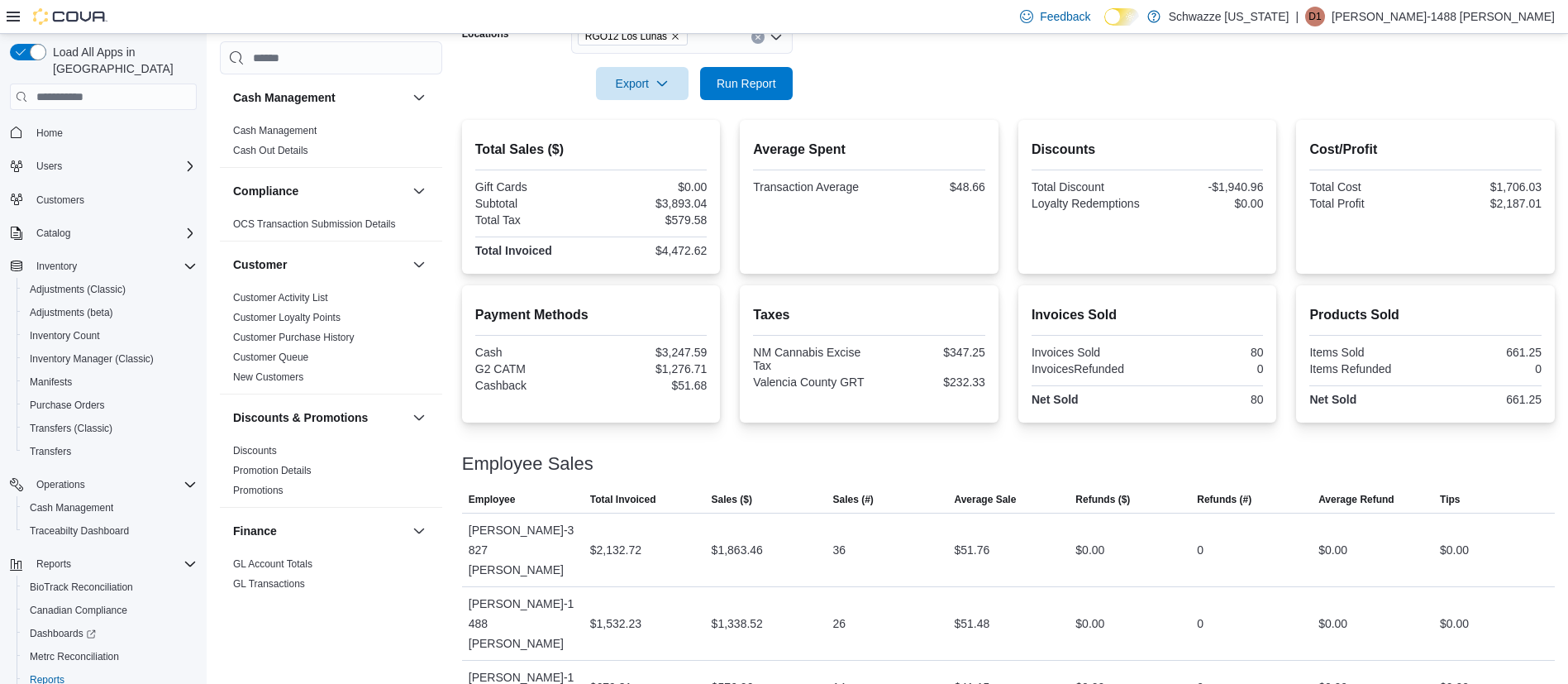
scroll to position [328, 0]
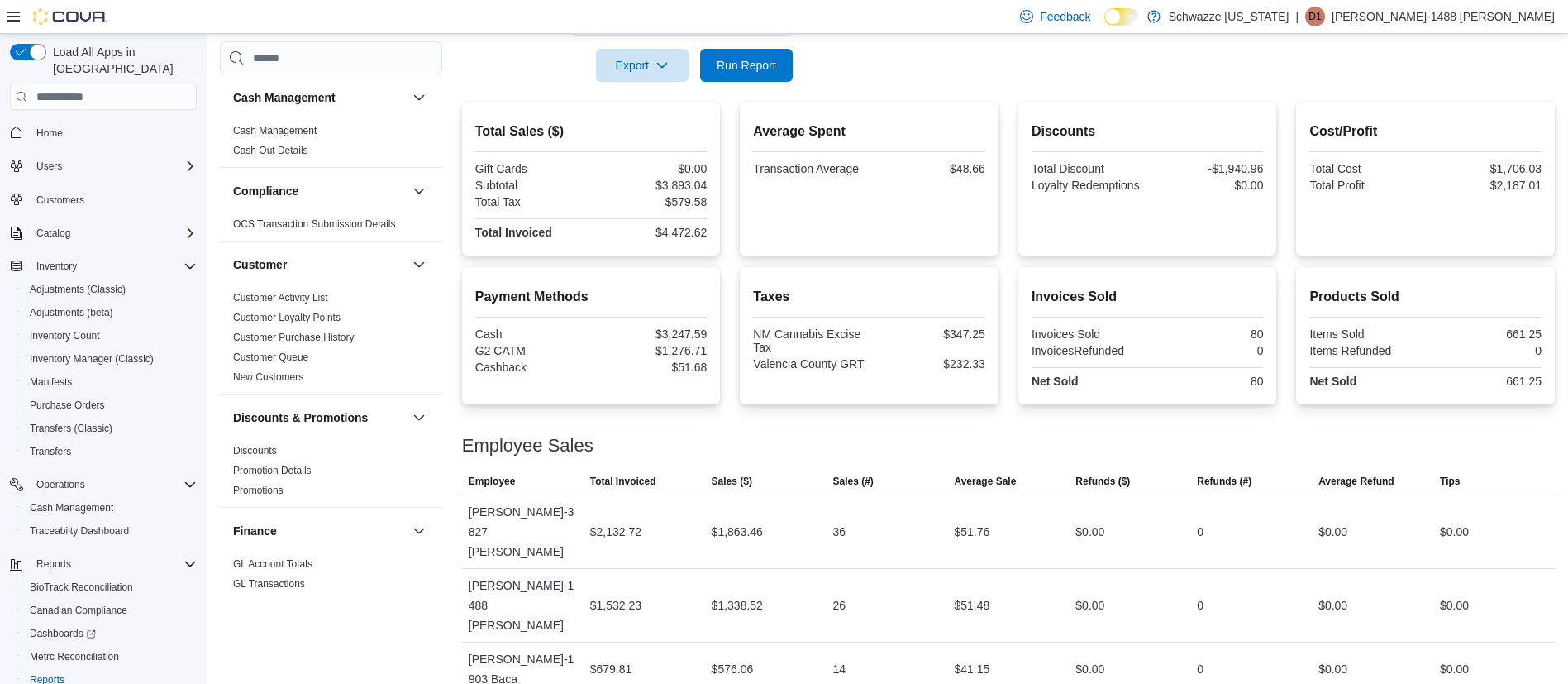
click at [870, 58] on form "Date Range Today Locations RGO12 Los Lunas Export Run Report" at bounding box center [1008, 13] width 1092 height 139
click at [734, 65] on span "Run Report" at bounding box center [746, 64] width 60 height 17
click at [738, 65] on span "Run Report" at bounding box center [746, 64] width 60 height 17
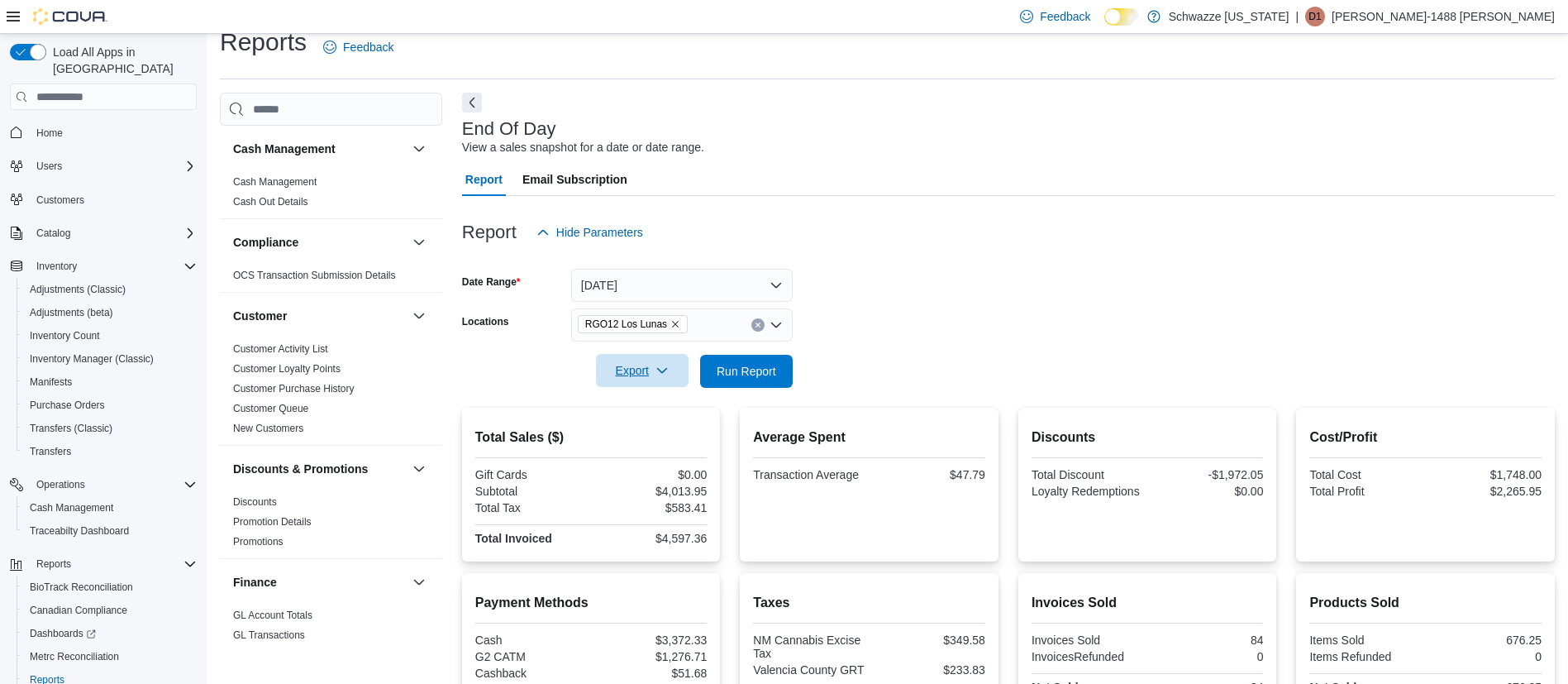
scroll to position [0, 0]
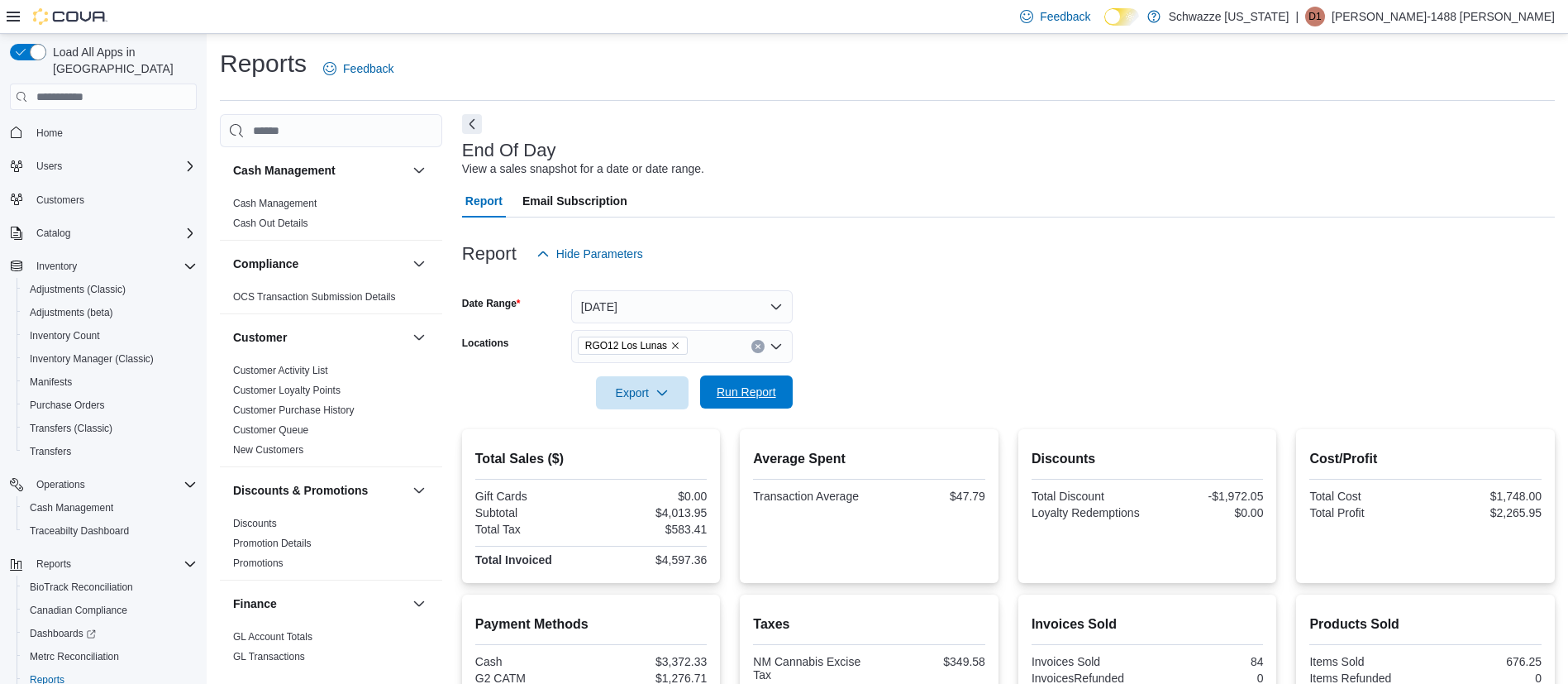
click at [776, 400] on span "Run Report" at bounding box center [747, 391] width 73 height 33
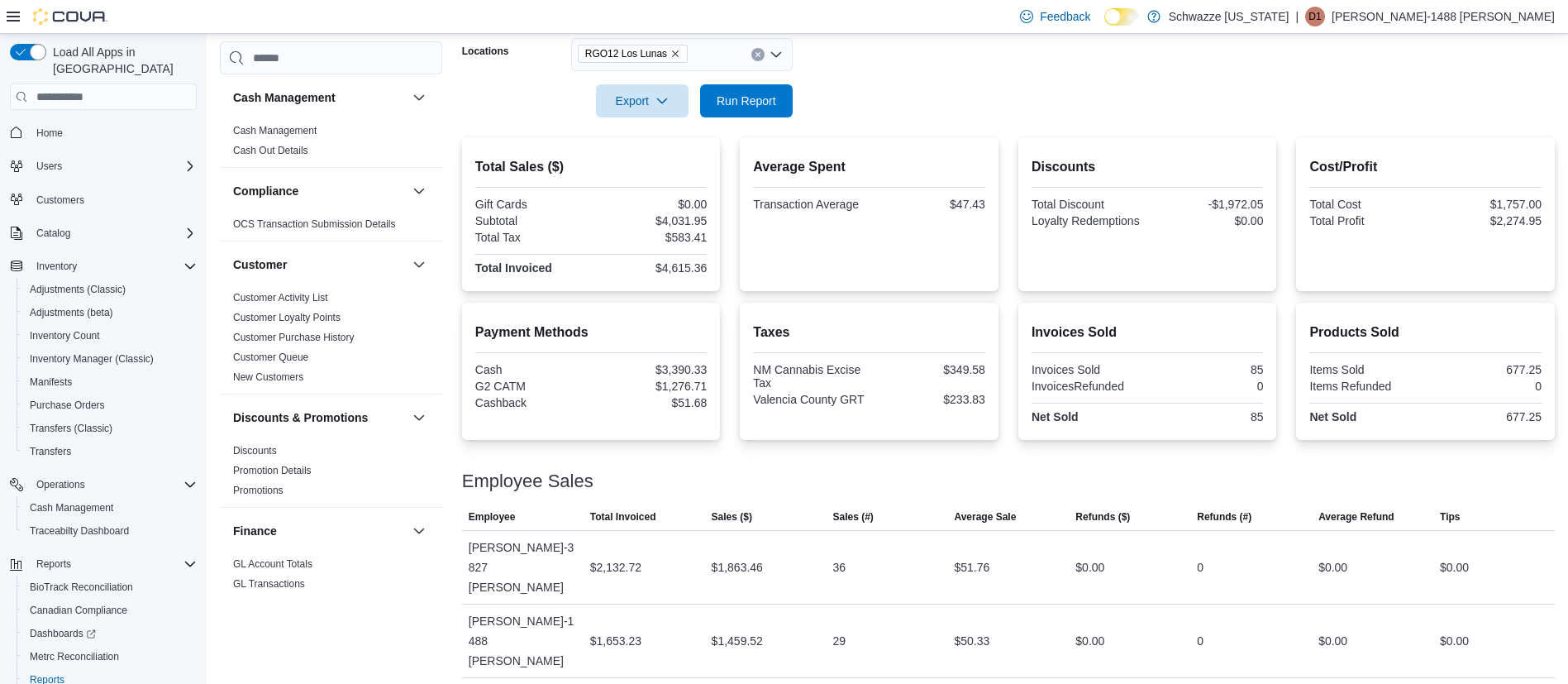
scroll to position [328, 0]
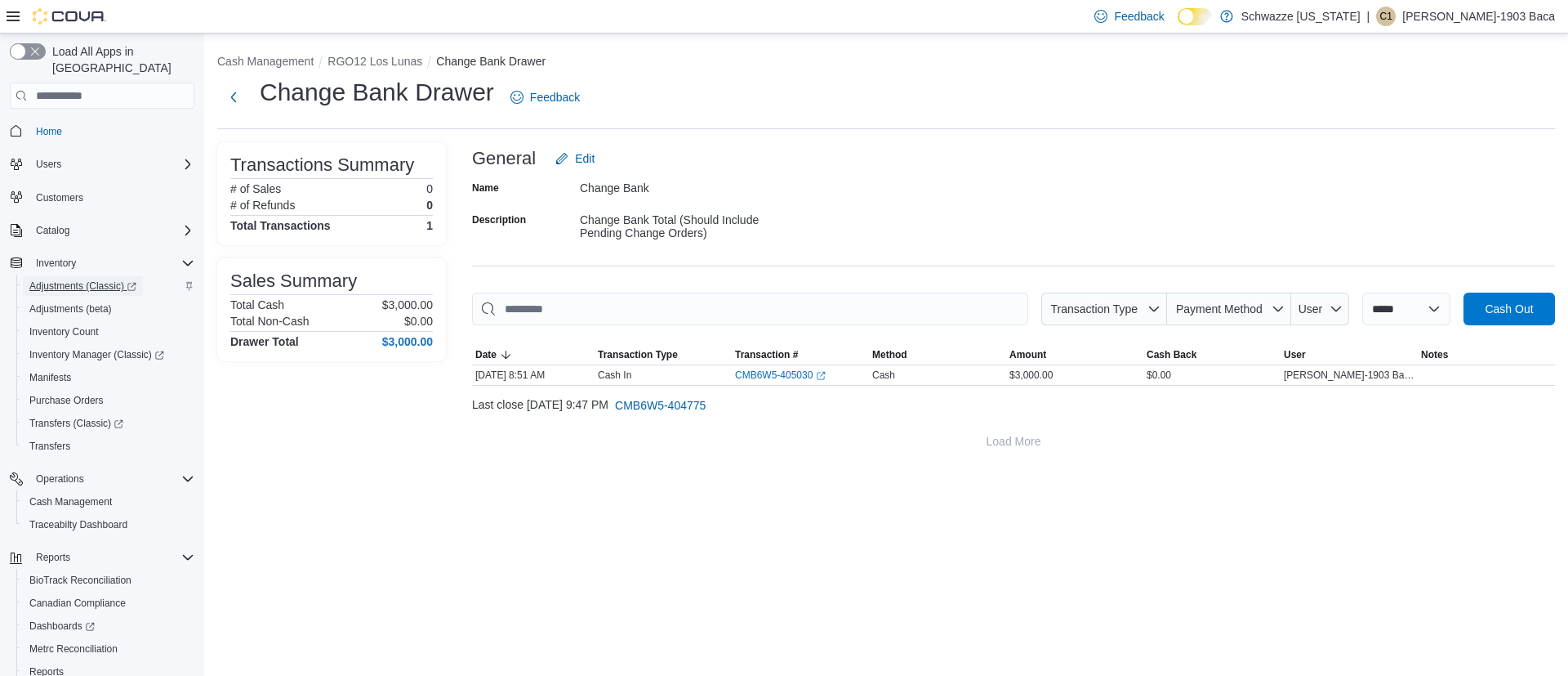
click at [56, 280] on span "Adjustments (Classic)" at bounding box center [82, 286] width 107 height 13
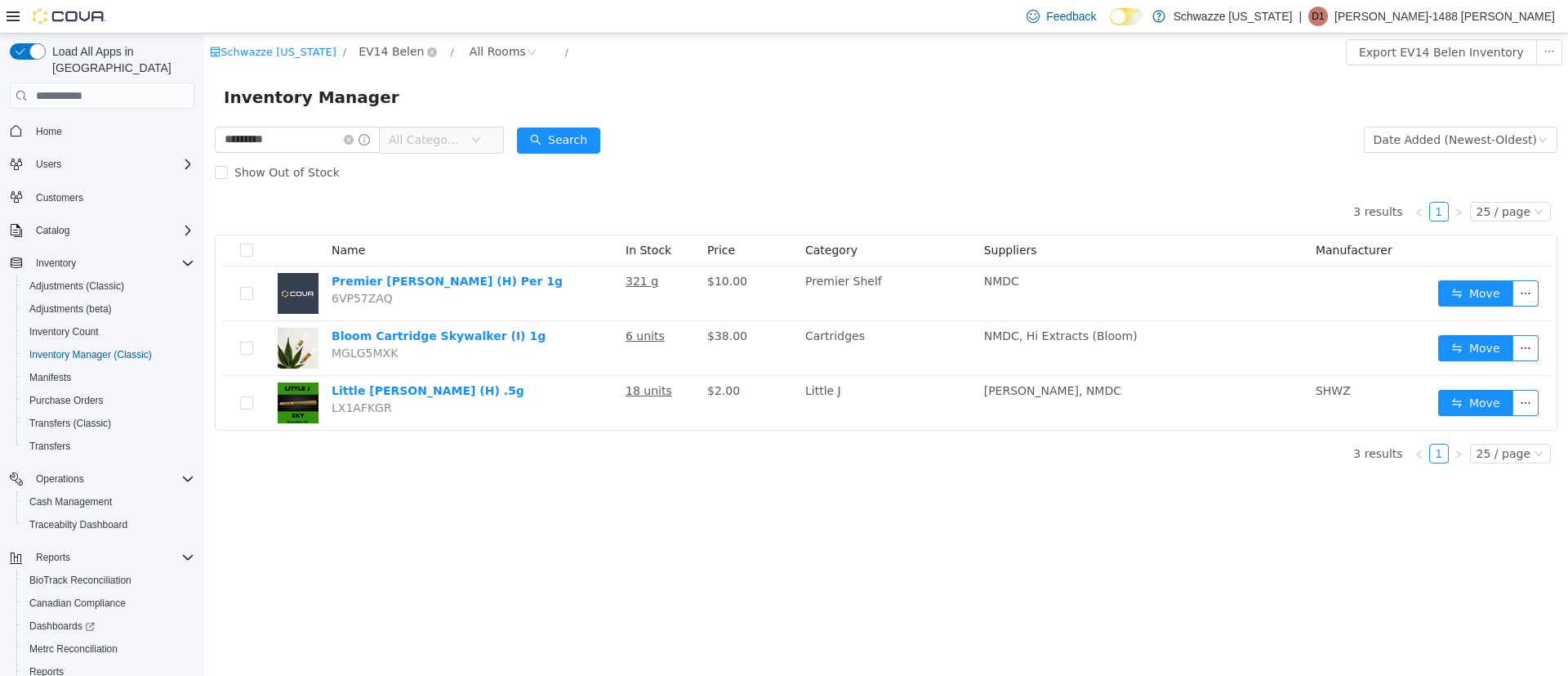
click at [362, 50] on span "EV14 Belen" at bounding box center [392, 51] width 65 height 18
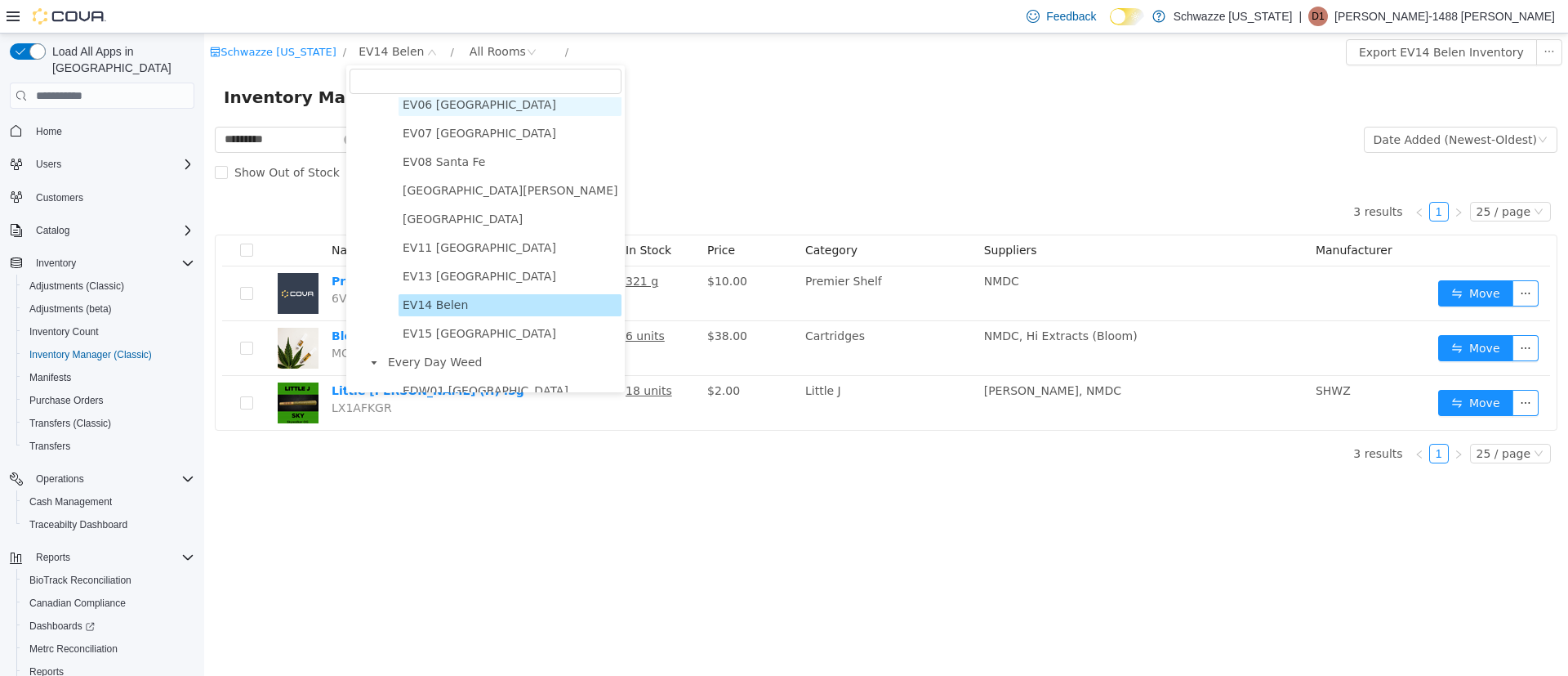
scroll to position [245, 0]
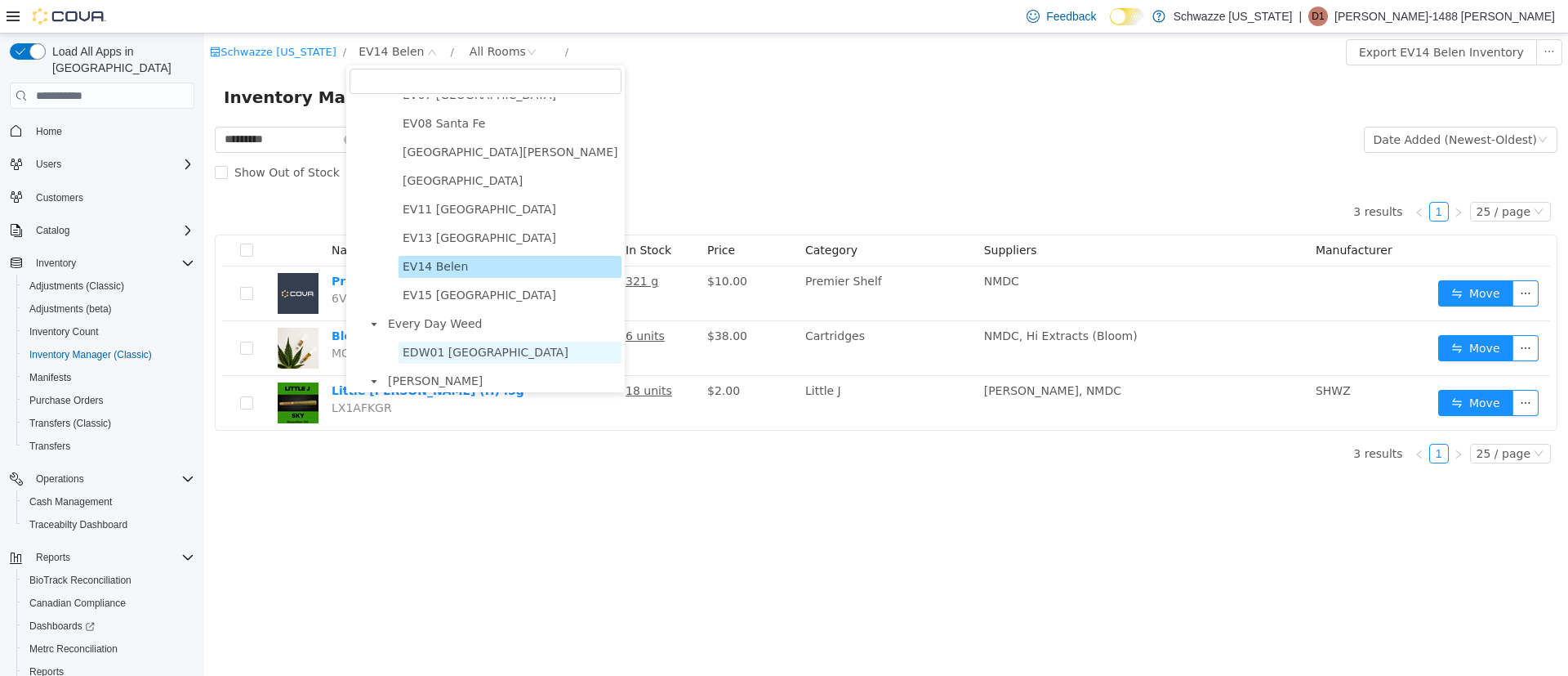
click at [471, 356] on span "EDW01 Farmington" at bounding box center [486, 352] width 166 height 13
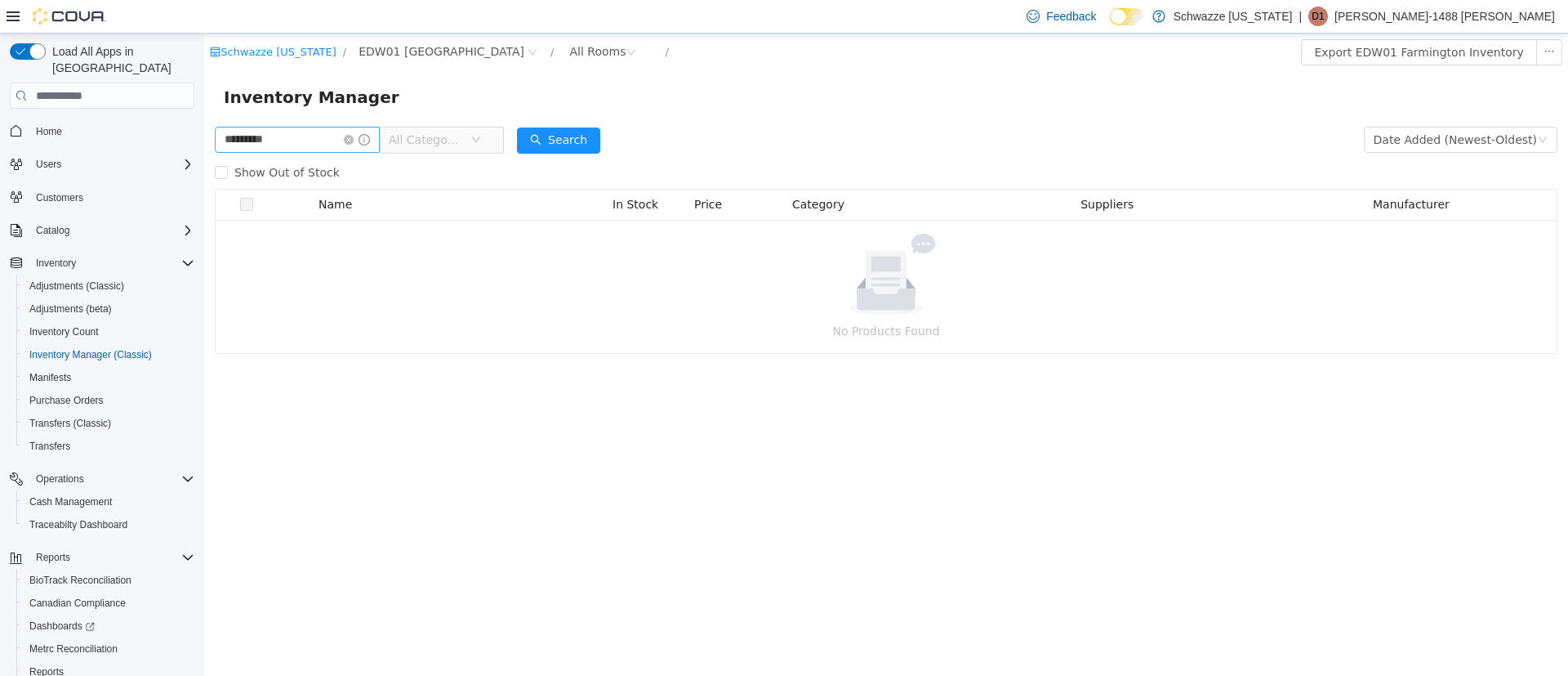
click at [363, 134] on span at bounding box center [357, 139] width 26 height 11
click at [354, 137] on icon "icon: close-circle" at bounding box center [348, 139] width 10 height 10
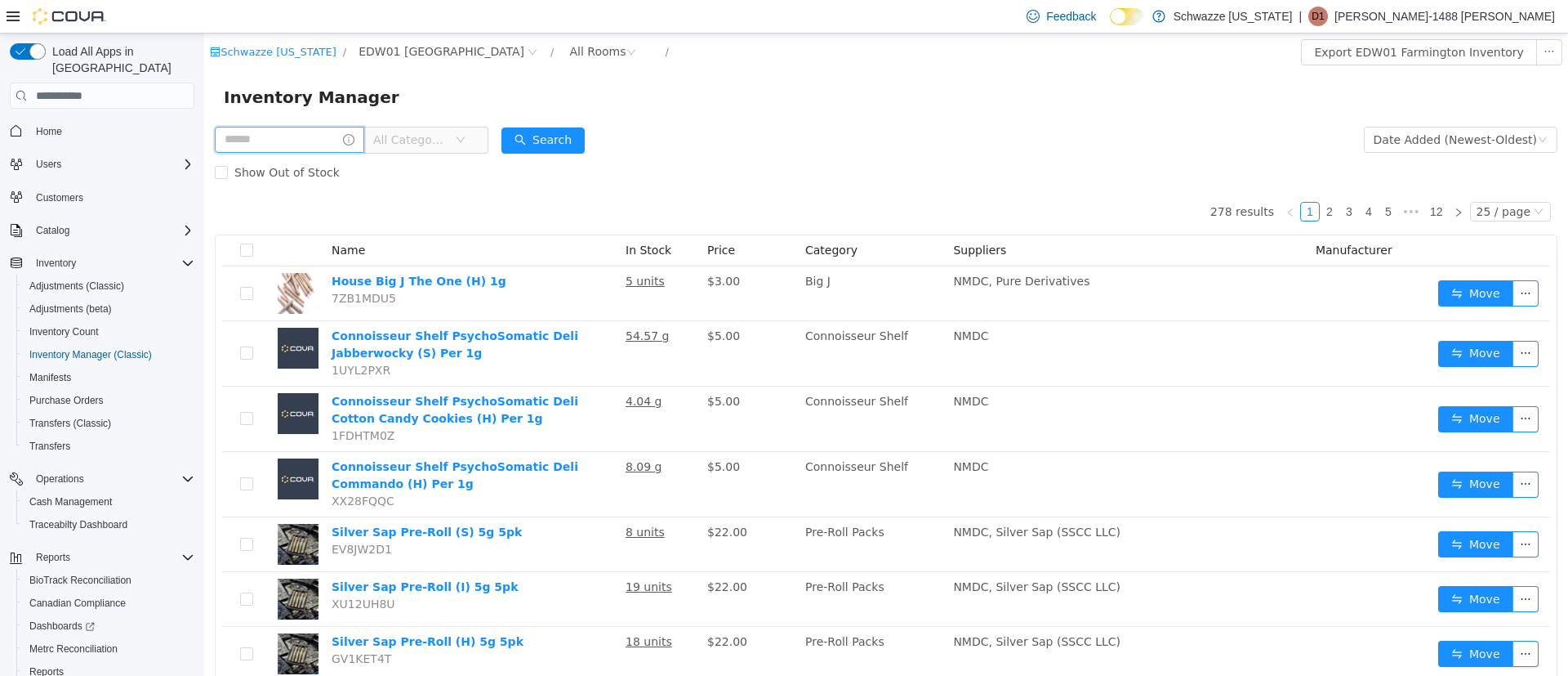
click at [281, 132] on input "text" at bounding box center [289, 140] width 149 height 26
click at [569, 143] on button "Search" at bounding box center [558, 140] width 83 height 26
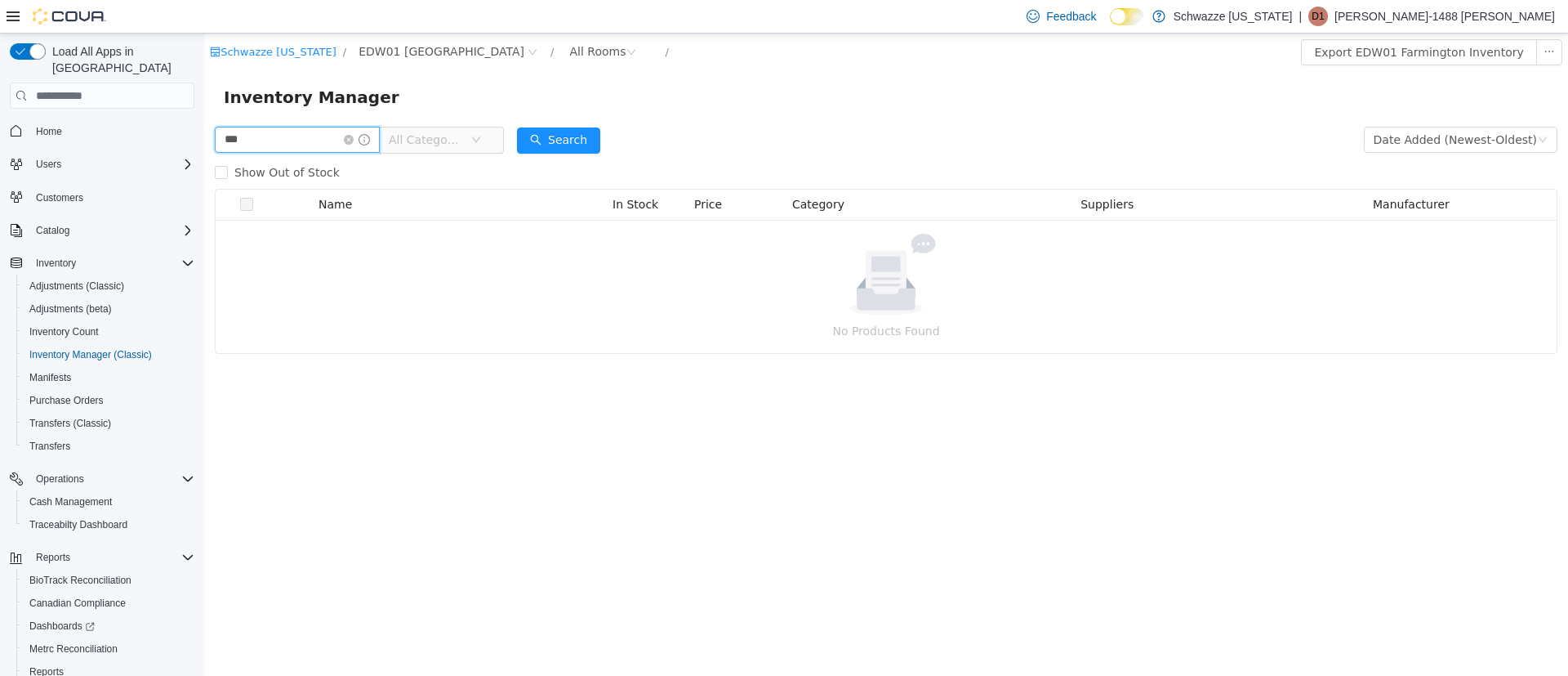
click at [271, 134] on input "***" at bounding box center [297, 140] width 165 height 26
type input "**********"
click at [588, 136] on button "Search" at bounding box center [558, 140] width 83 height 26
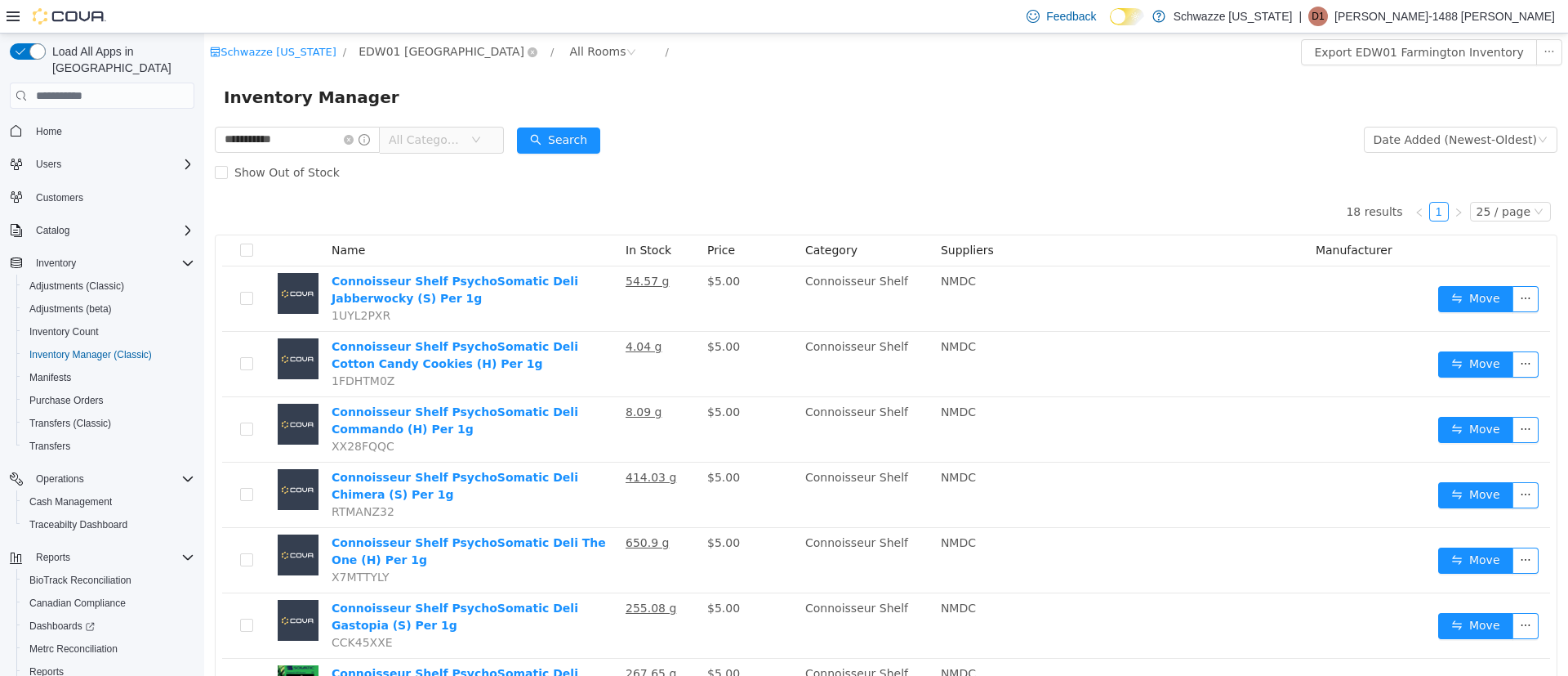
click at [407, 53] on span "EDW01 Farmington" at bounding box center [442, 51] width 166 height 18
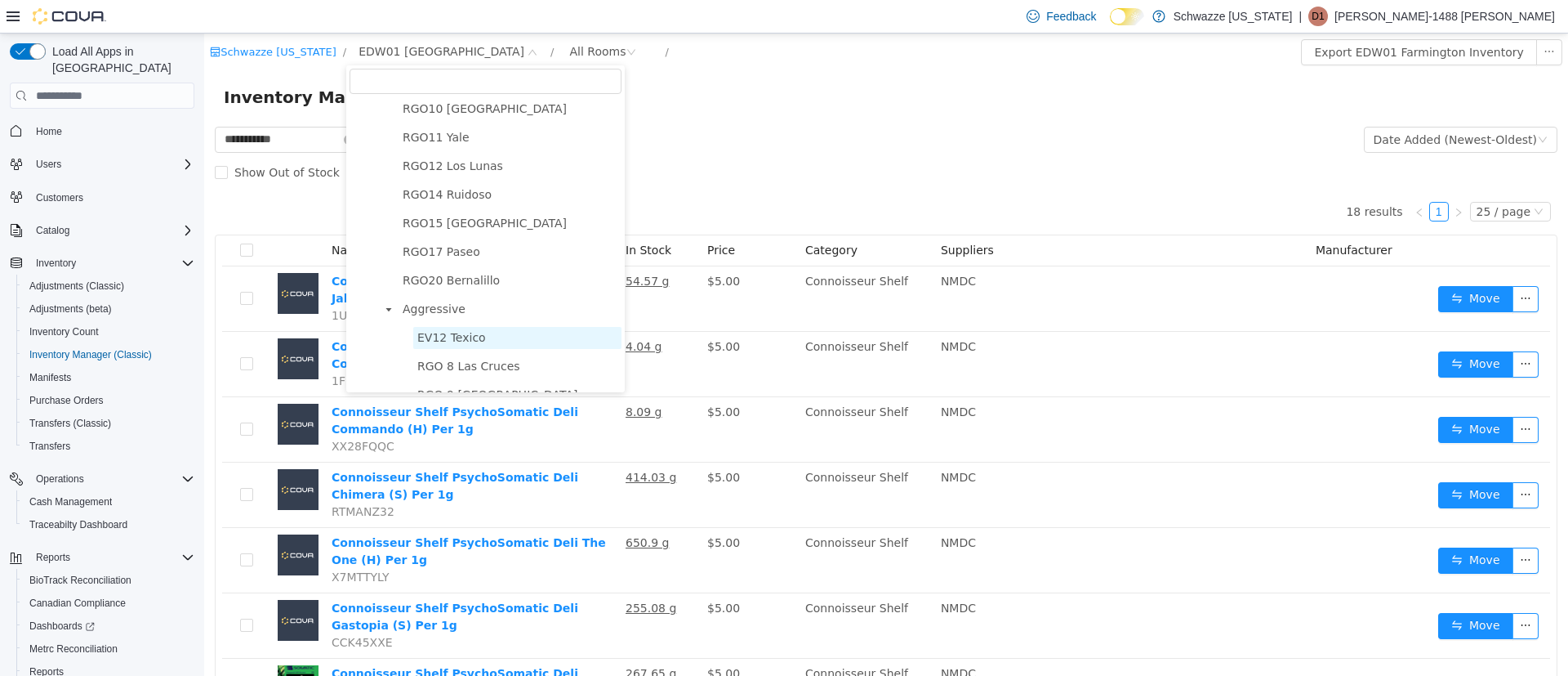
scroll to position [653, 0]
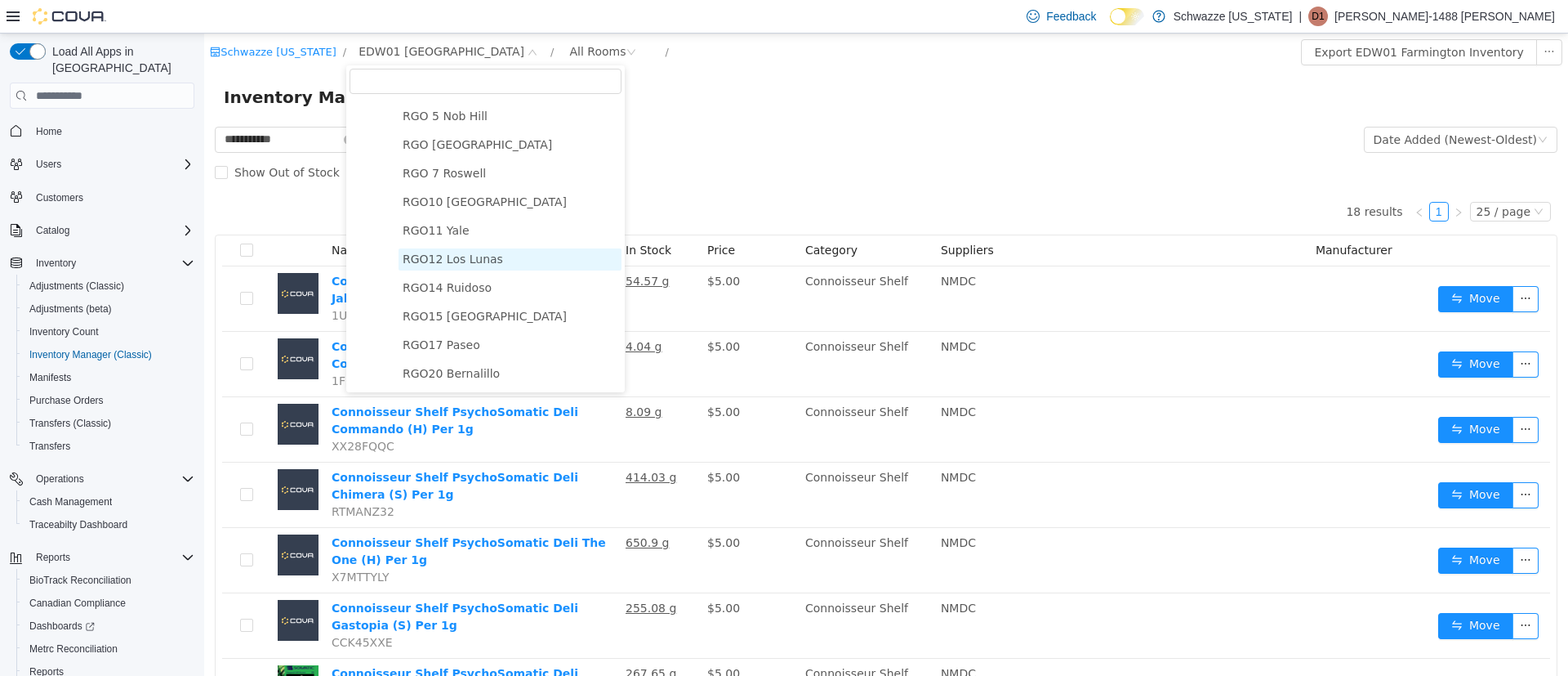
click at [451, 266] on span "RGO12 Los Lunas" at bounding box center [453, 259] width 101 height 13
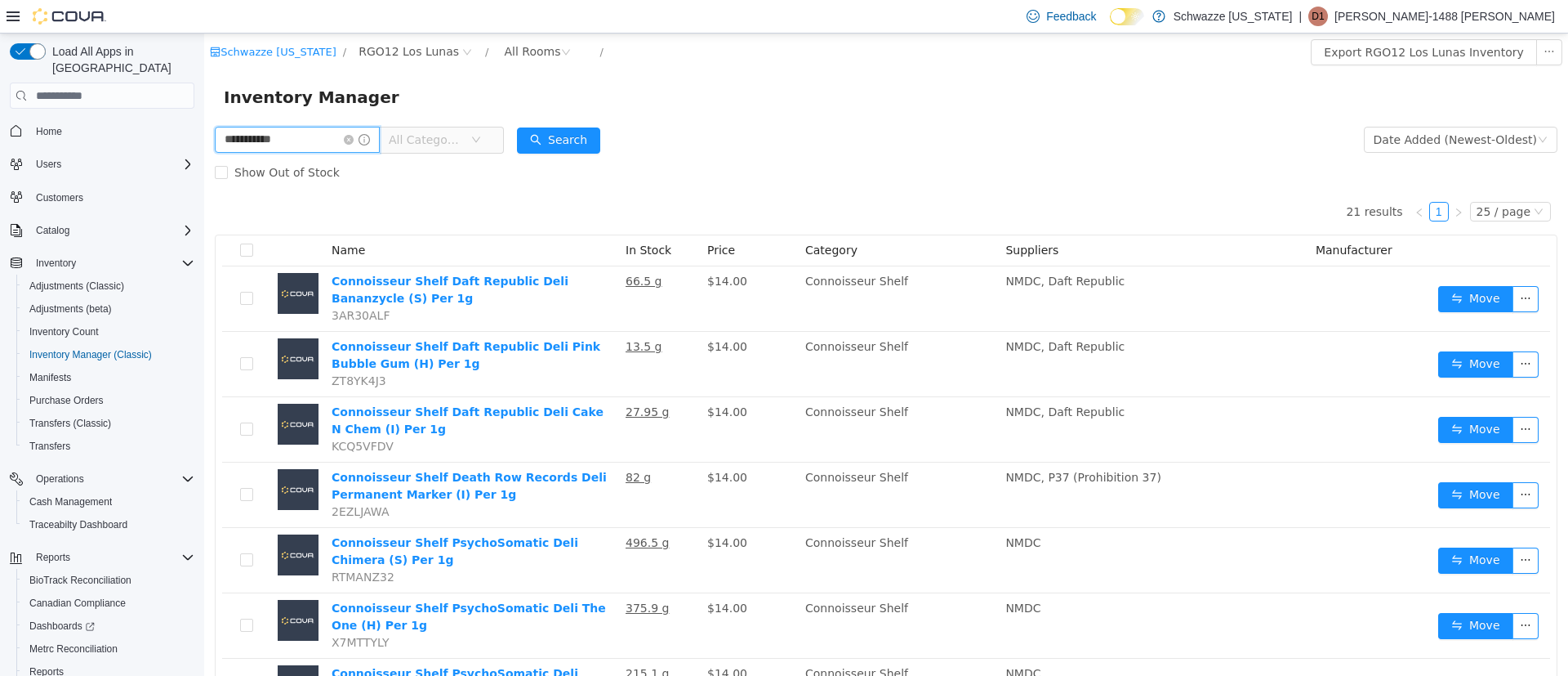
click at [359, 140] on input "**********" at bounding box center [297, 140] width 165 height 26
click at [354, 140] on icon "icon: close-circle" at bounding box center [348, 139] width 10 height 10
